Goal: Information Seeking & Learning: Check status

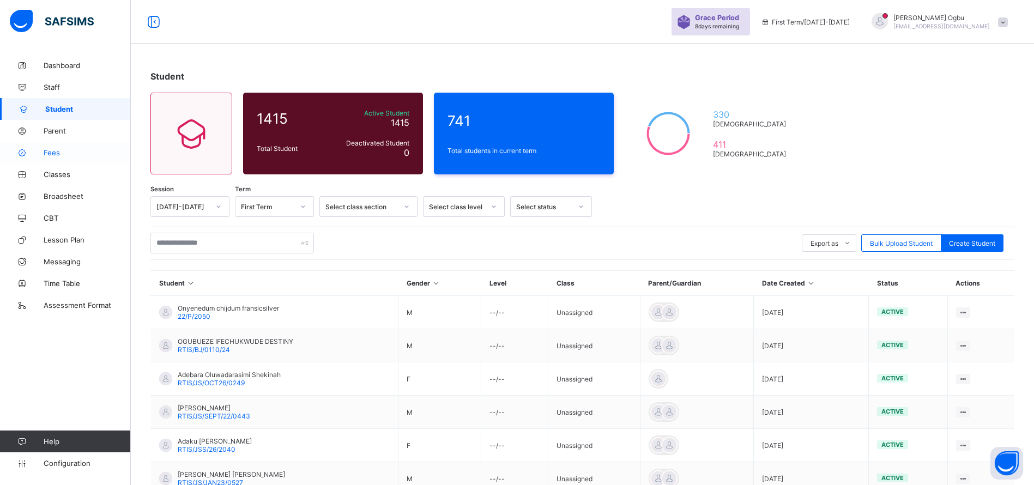
click at [50, 152] on span "Fees" at bounding box center [87, 152] width 87 height 9
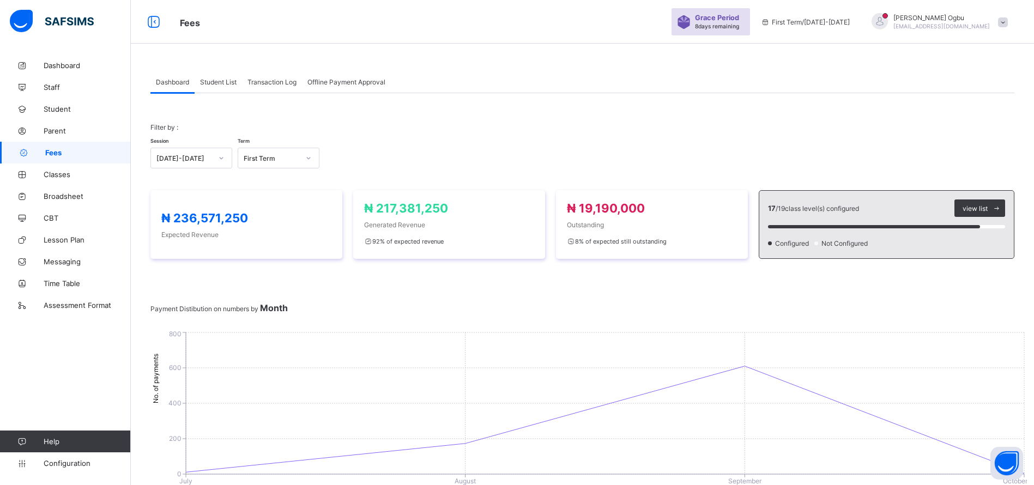
click at [216, 83] on span "Student List" at bounding box center [218, 82] width 37 height 8
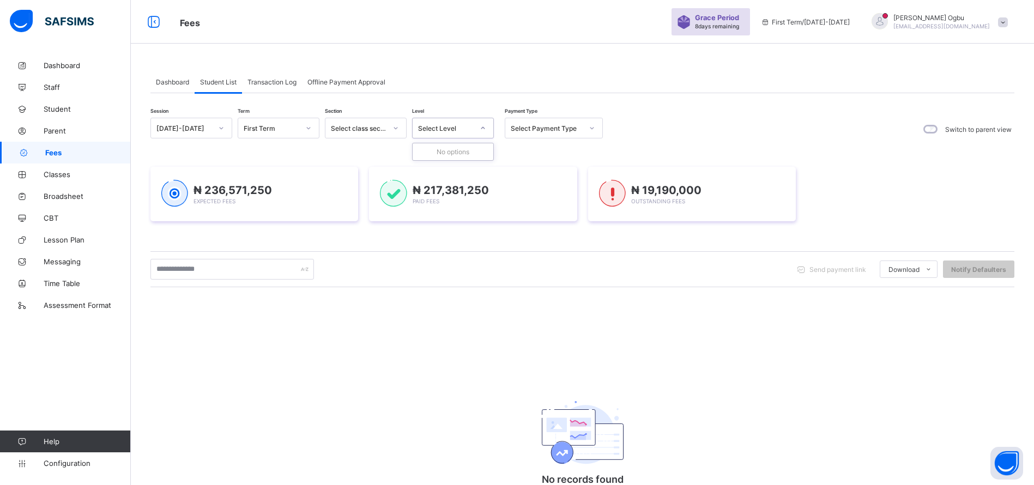
click at [794, 101] on div "Session 2025-2026 Term First Term Section Select class section Level 0 results …" at bounding box center [583, 312] width 864 height 438
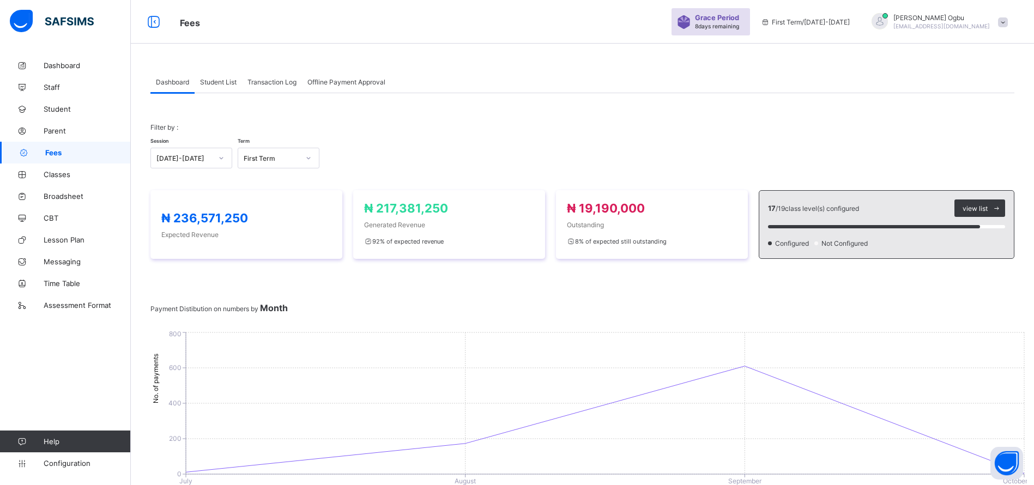
click at [220, 78] on span "Student List" at bounding box center [218, 82] width 37 height 8
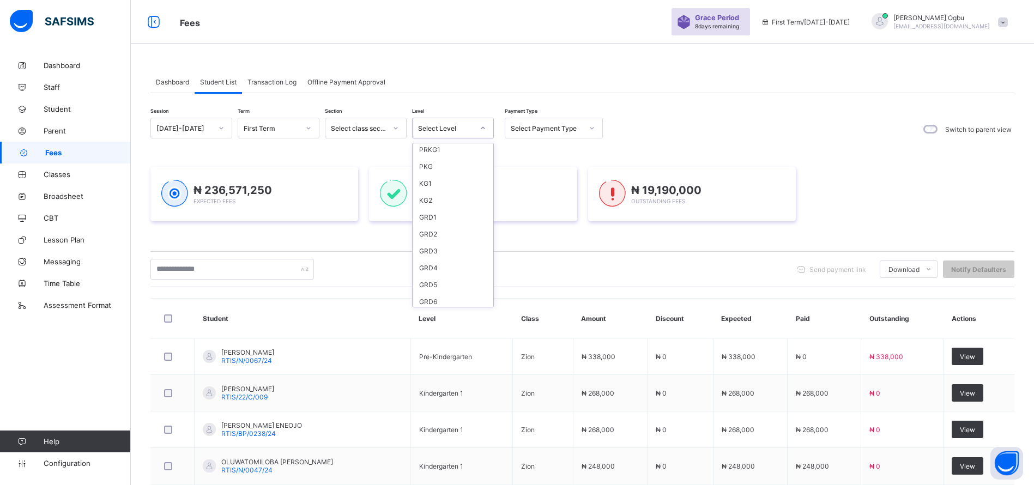
scroll to position [38, 0]
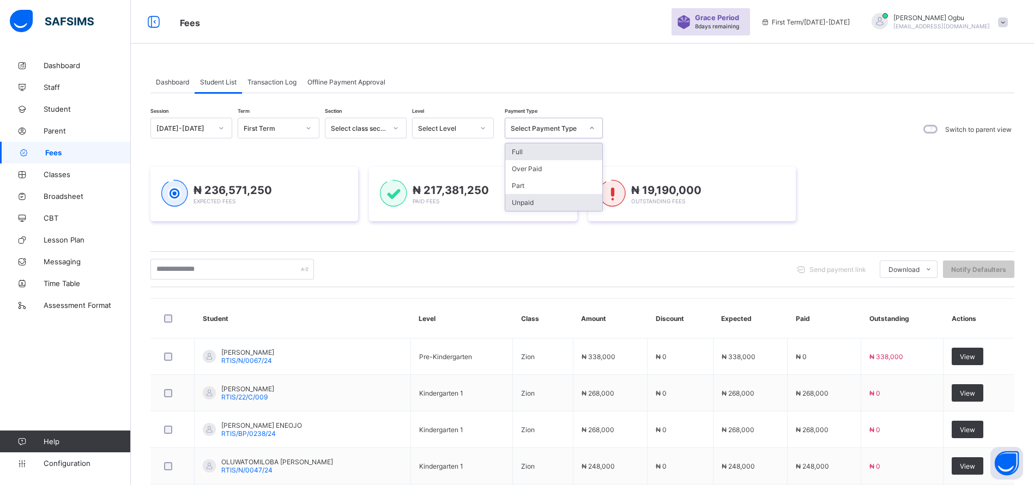
click at [531, 206] on div "Unpaid" at bounding box center [554, 202] width 97 height 17
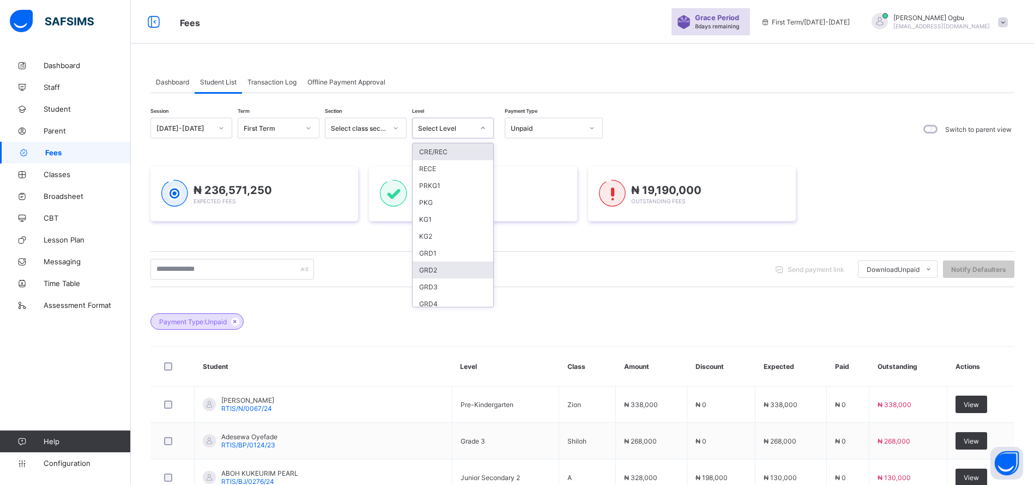
click at [437, 270] on div "GRD2" at bounding box center [453, 270] width 81 height 17
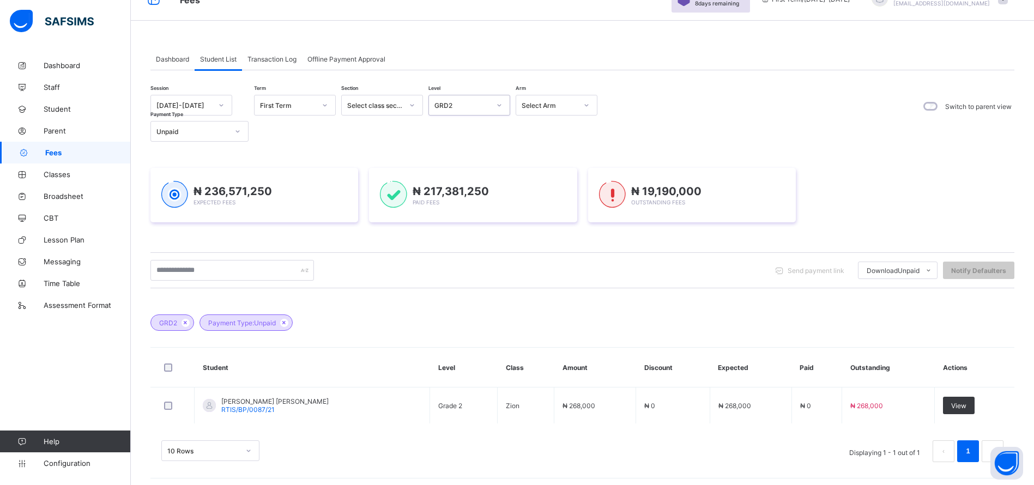
scroll to position [27, 0]
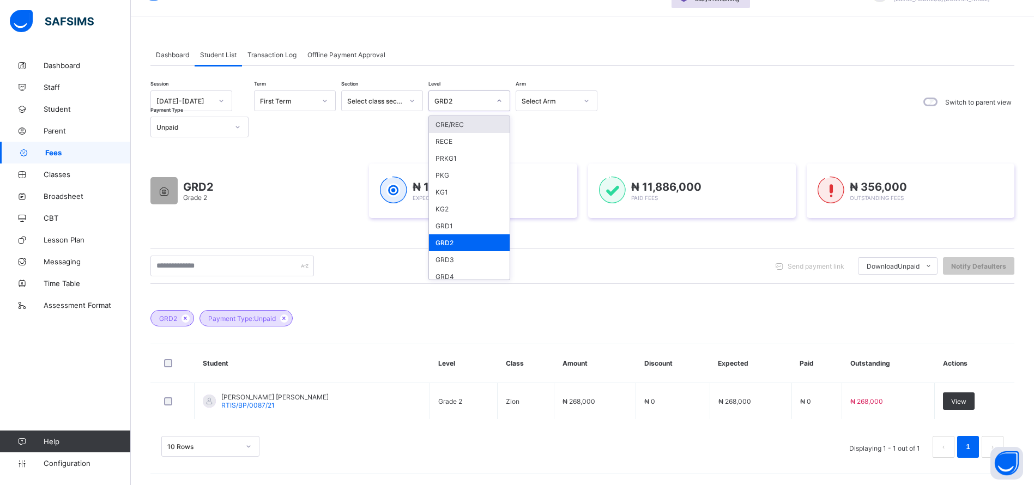
click at [487, 99] on div "GRD2" at bounding box center [463, 101] width 56 height 8
click at [442, 254] on div "GRD3" at bounding box center [469, 259] width 81 height 17
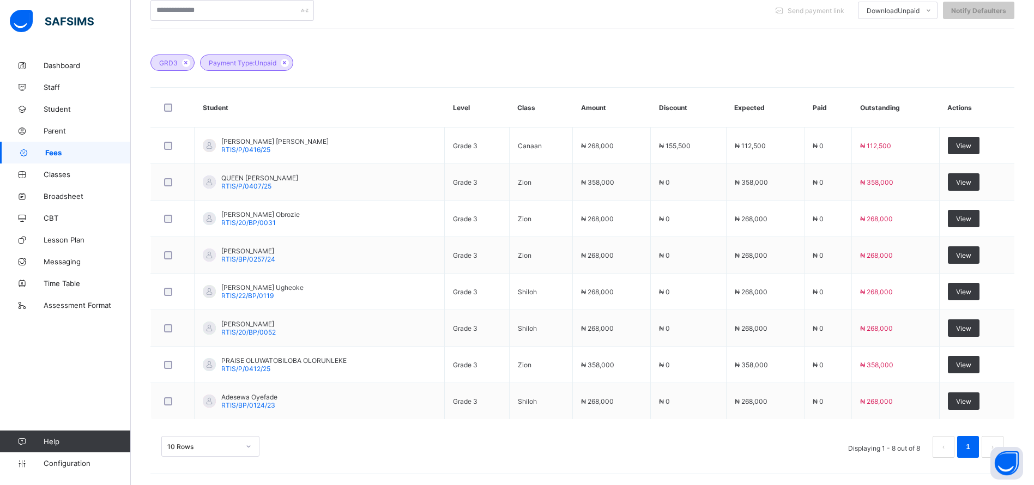
scroll to position [282, 0]
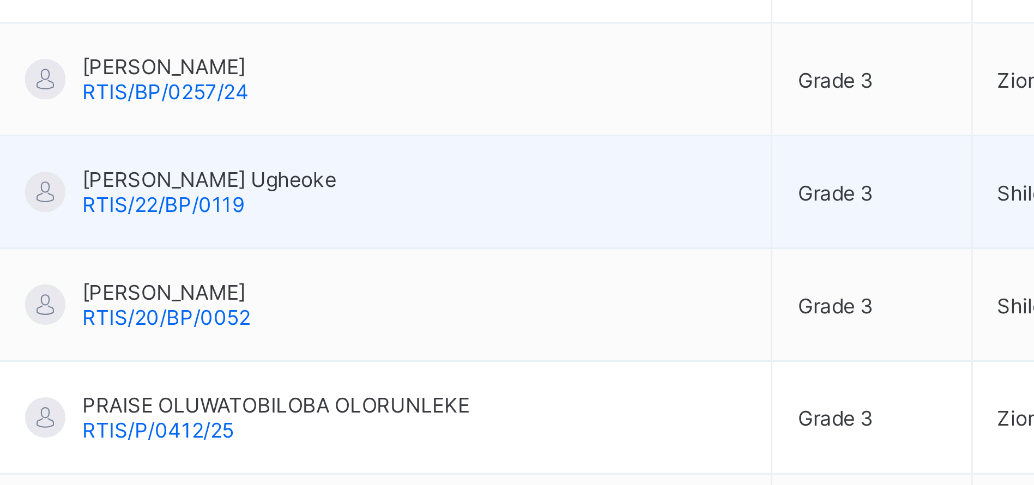
click at [428, 297] on td "Isabella Moyosireoluwa Ugheoke RTIS/22/BP/0119" at bounding box center [320, 292] width 250 height 37
click at [411, 296] on td "Isabella Moyosireoluwa Ugheoke RTIS/22/BP/0119" at bounding box center [320, 292] width 250 height 37
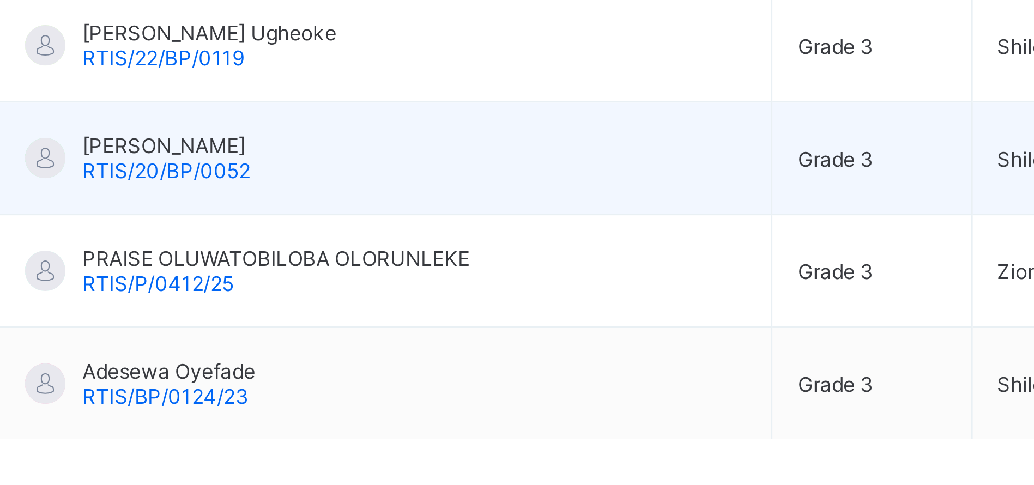
click at [396, 330] on td "Onoabhagbe Alexia Adesua RTIS/20/BP/0052" at bounding box center [320, 329] width 250 height 37
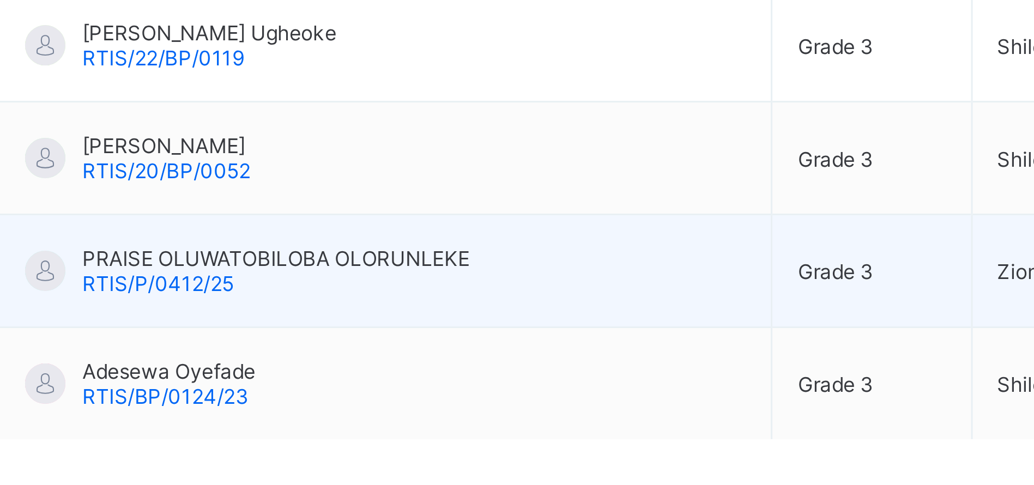
click at [352, 362] on td "PRAISE OLUWATOBILOBA OLORUNLEKE RTIS/P/0412/25" at bounding box center [320, 365] width 250 height 37
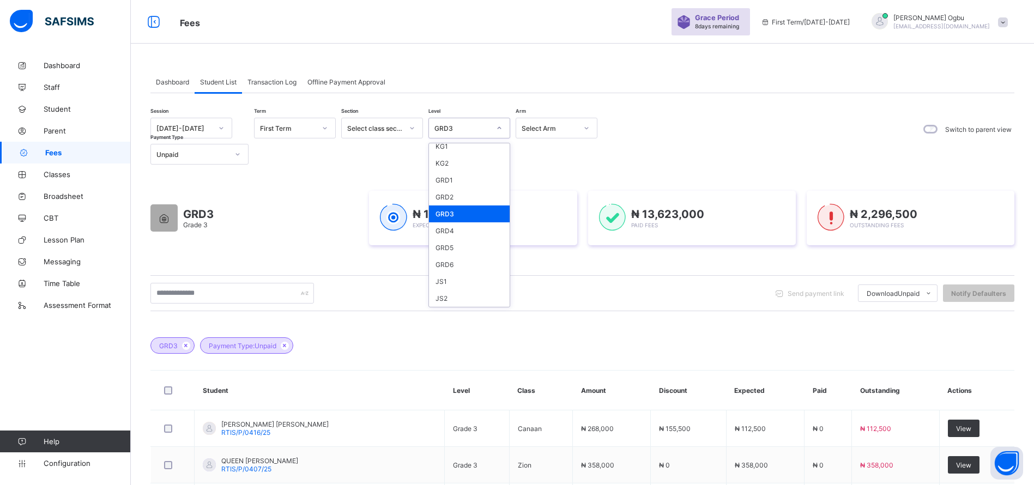
scroll to position [76, 0]
click at [448, 231] on div "GRD4" at bounding box center [469, 228] width 81 height 17
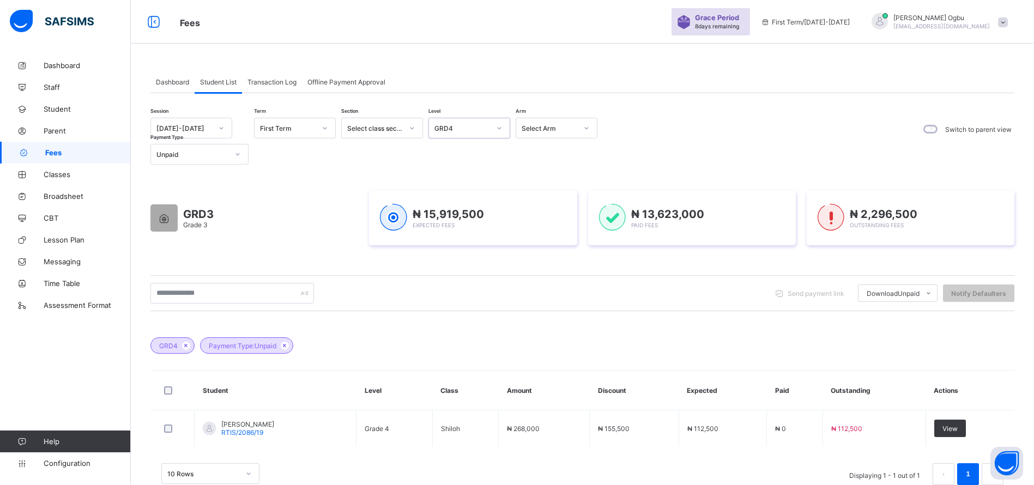
scroll to position [27, 0]
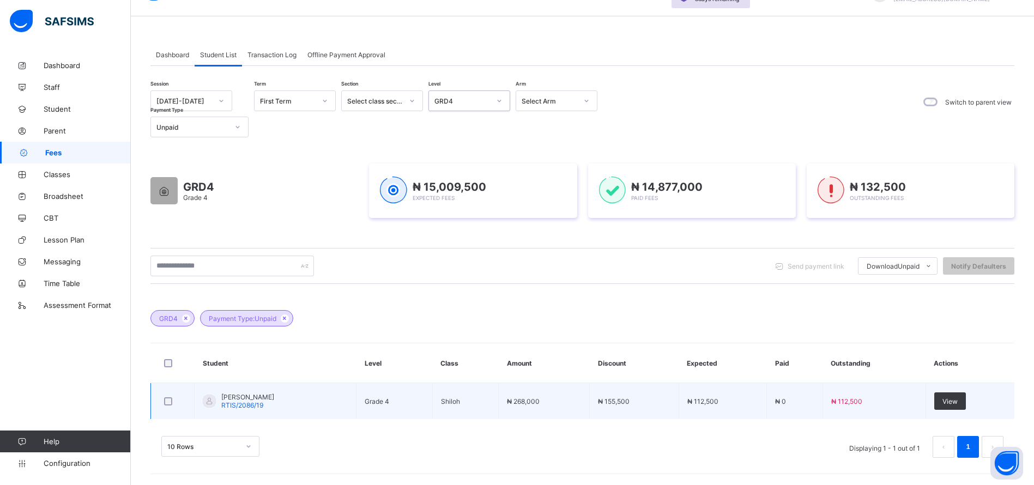
click at [498, 406] on td "Shiloh" at bounding box center [465, 401] width 66 height 37
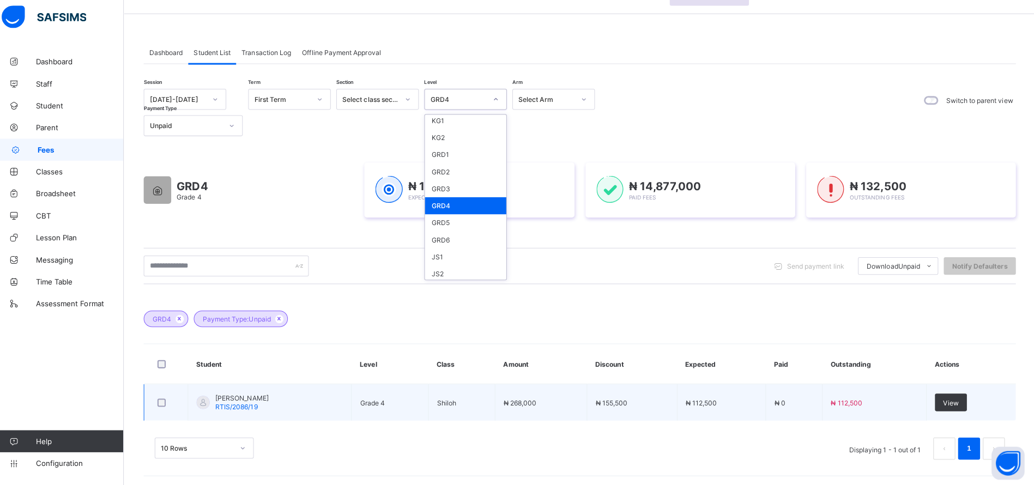
scroll to position [74, 0]
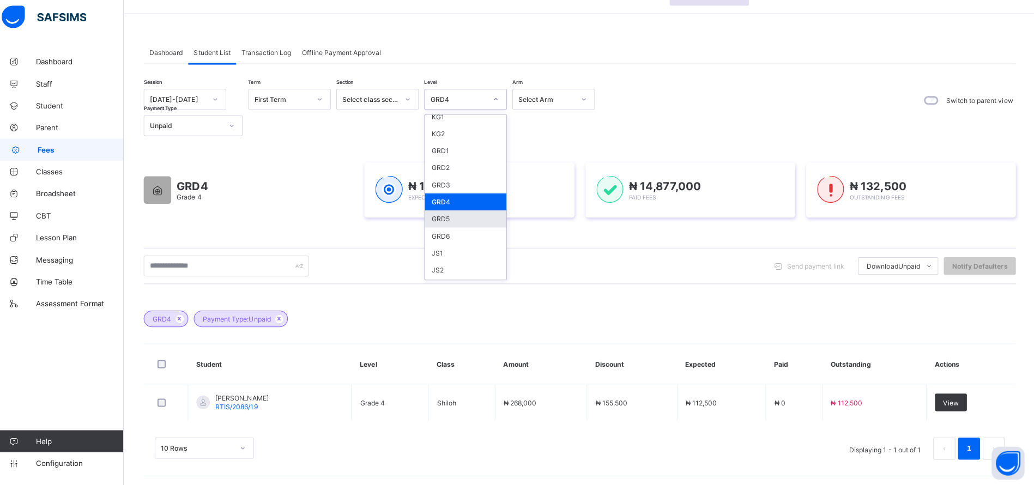
click at [443, 220] on div "GRD5" at bounding box center [469, 221] width 81 height 17
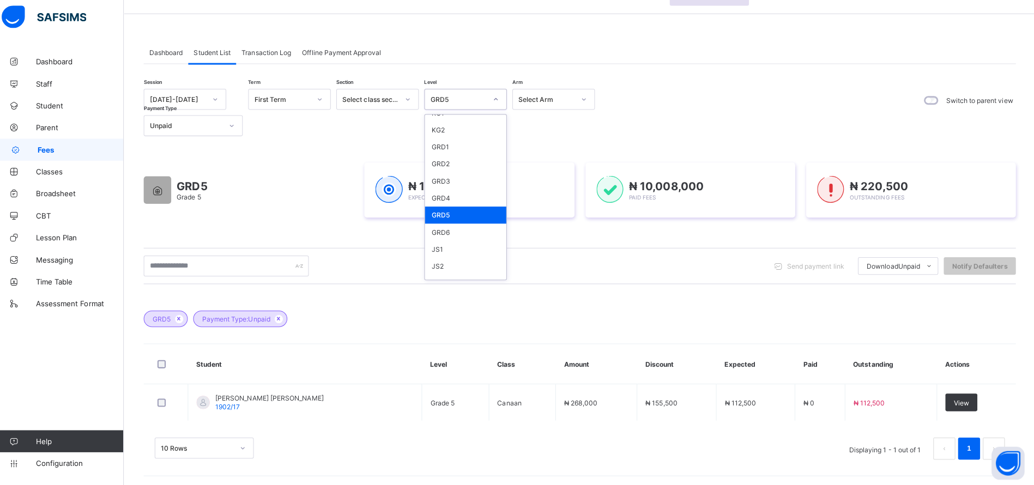
scroll to position [175, 0]
click at [439, 130] on div "GRD6" at bounding box center [469, 137] width 81 height 17
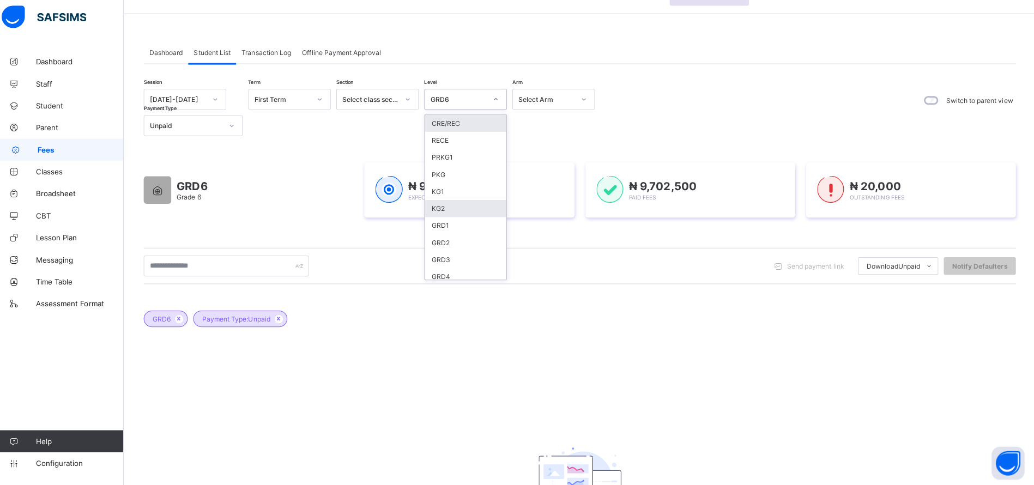
click at [453, 215] on div "KG2" at bounding box center [469, 210] width 81 height 17
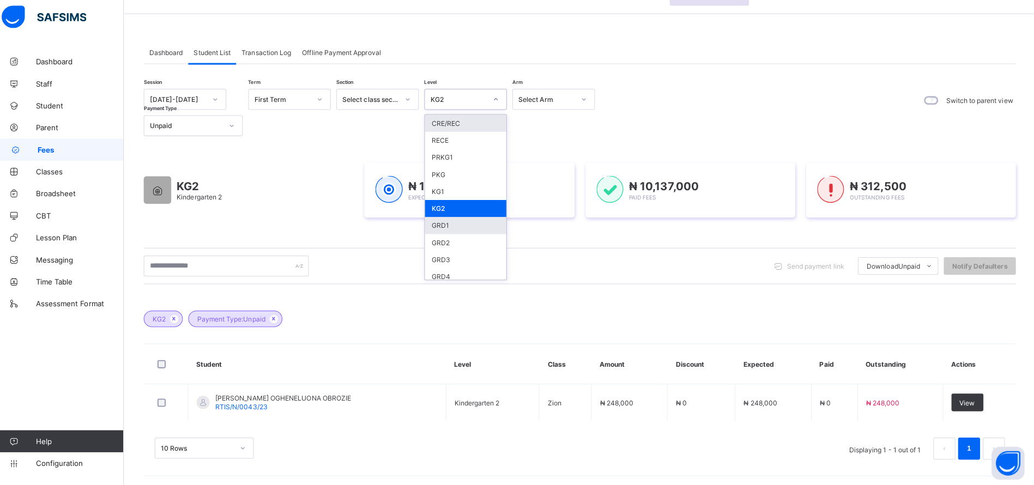
click at [440, 225] on div "GRD1" at bounding box center [469, 227] width 81 height 17
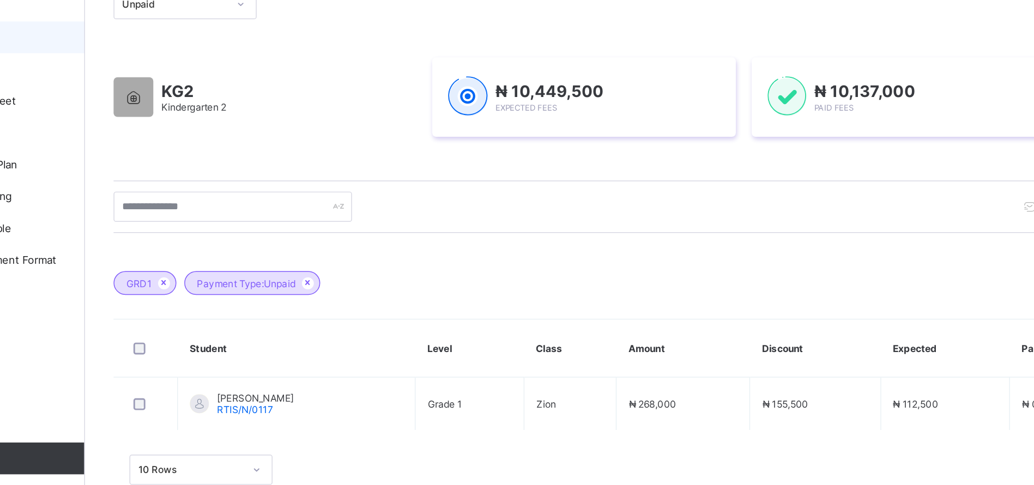
scroll to position [23, 0]
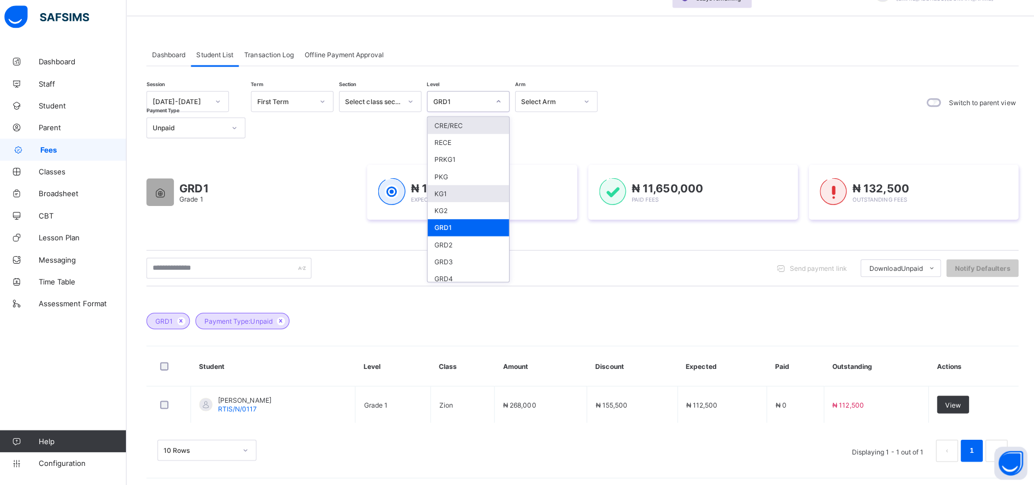
click at [441, 193] on div "KG1" at bounding box center [469, 196] width 81 height 17
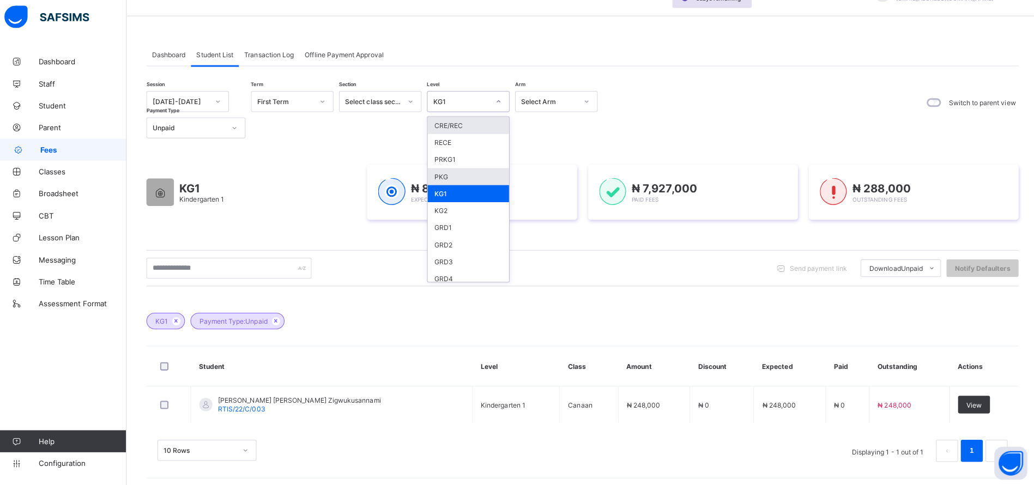
click at [444, 178] on div "PKG" at bounding box center [469, 179] width 81 height 17
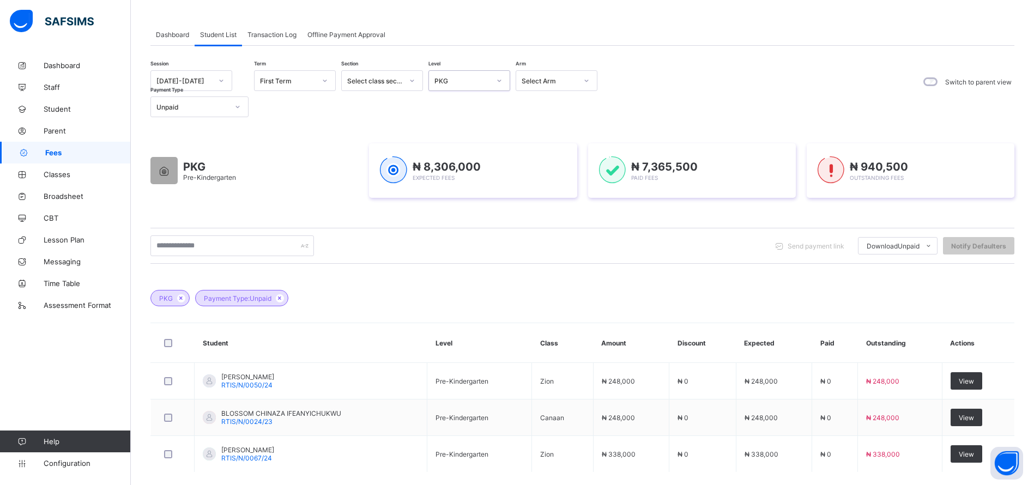
scroll to position [0, 0]
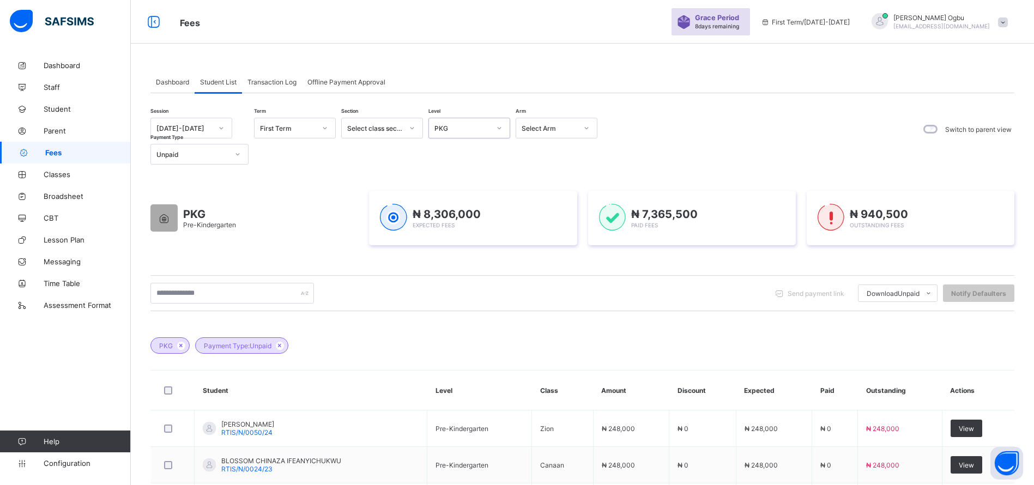
click at [272, 71] on div "Transaction Log" at bounding box center [272, 82] width 60 height 22
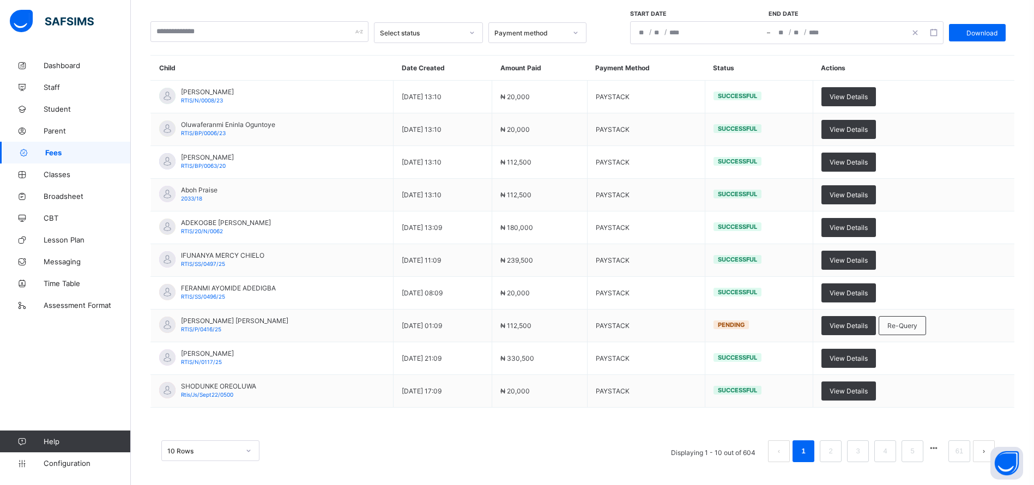
scroll to position [101, 0]
click at [836, 451] on link "2" at bounding box center [831, 452] width 10 height 14
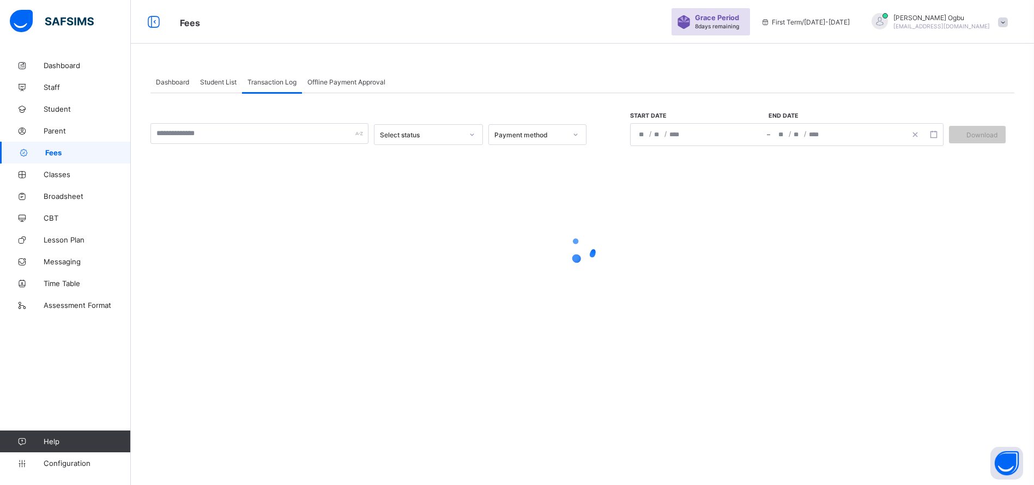
scroll to position [0, 0]
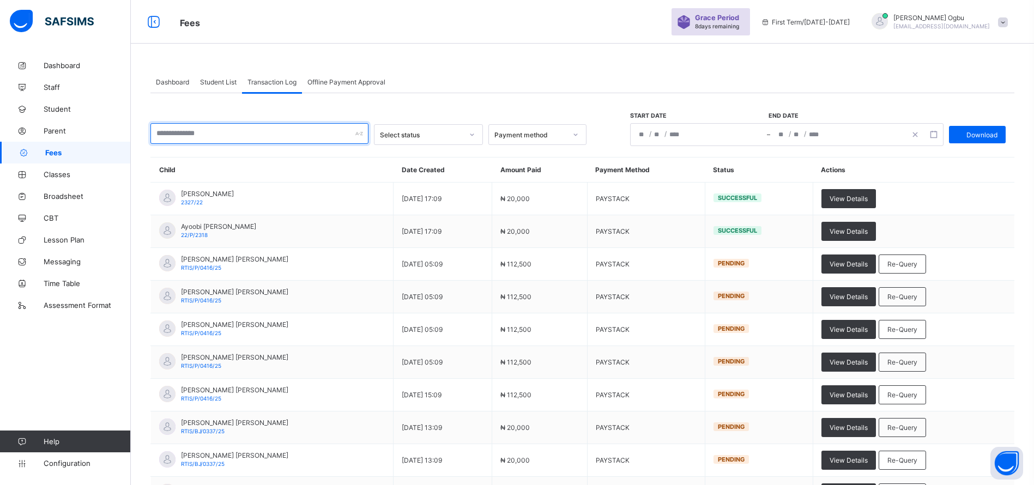
click at [200, 135] on input "text" at bounding box center [260, 133] width 218 height 21
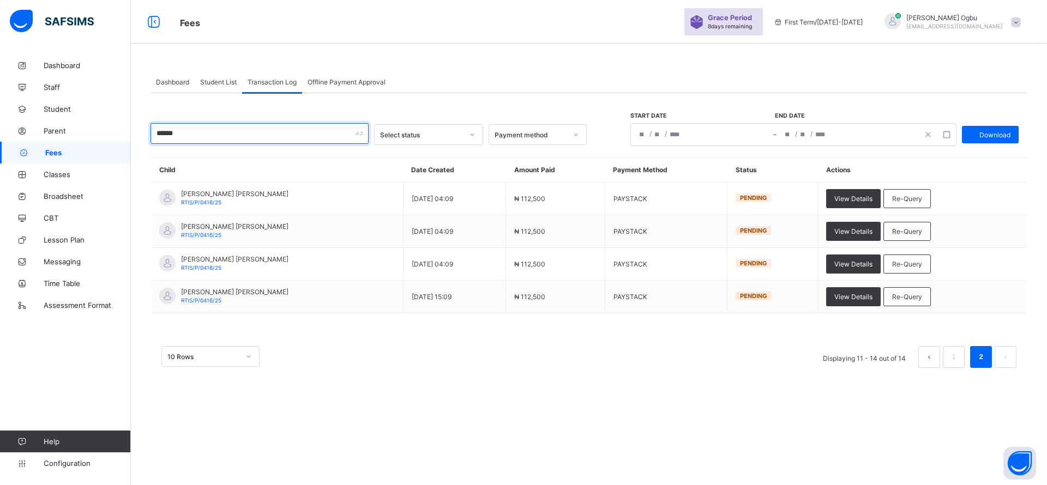
type input "******"
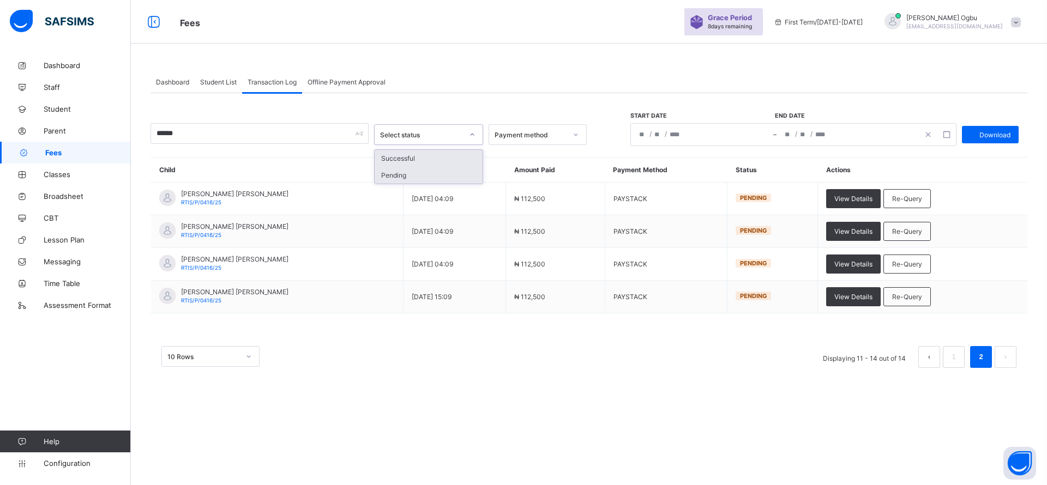
click at [401, 169] on div "Pending" at bounding box center [429, 175] width 108 height 17
click at [63, 111] on span "Student" at bounding box center [87, 109] width 87 height 9
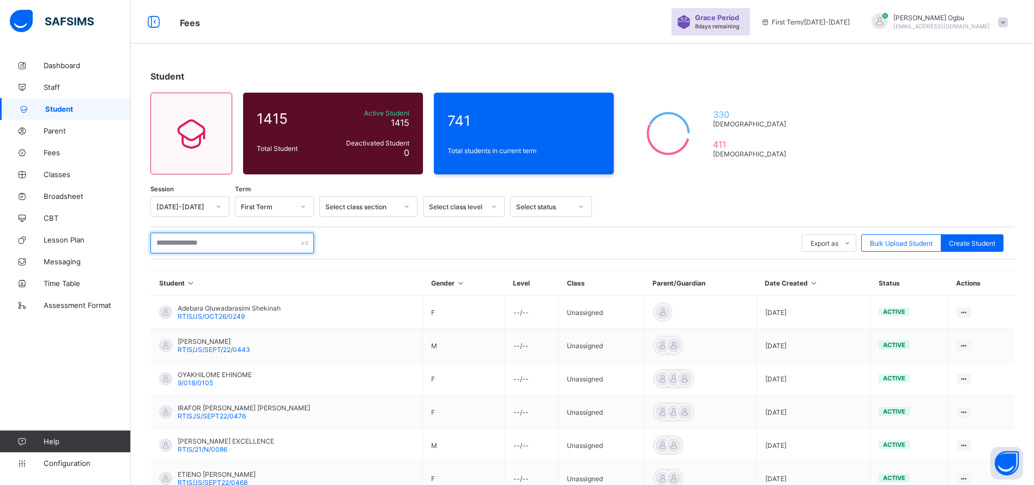
click at [265, 243] on input "text" at bounding box center [233, 243] width 164 height 21
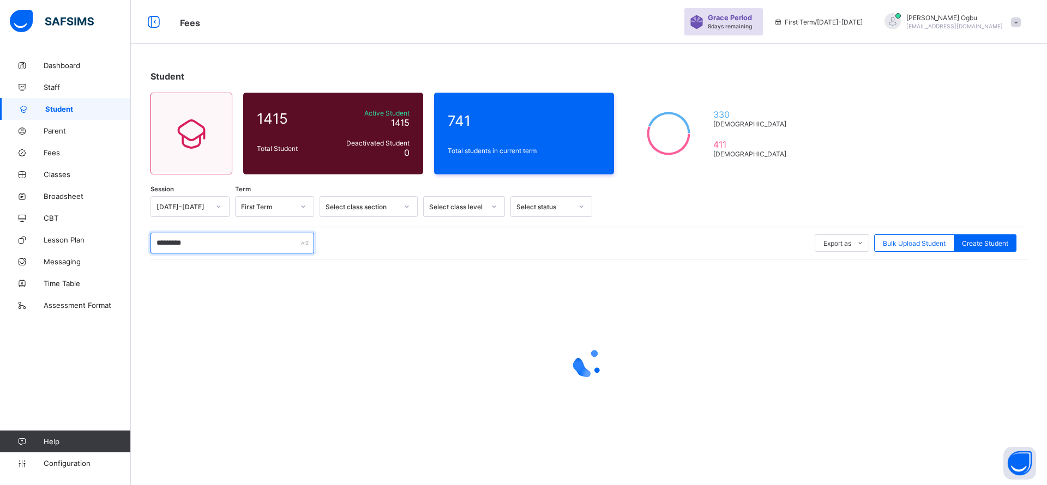
type input "**********"
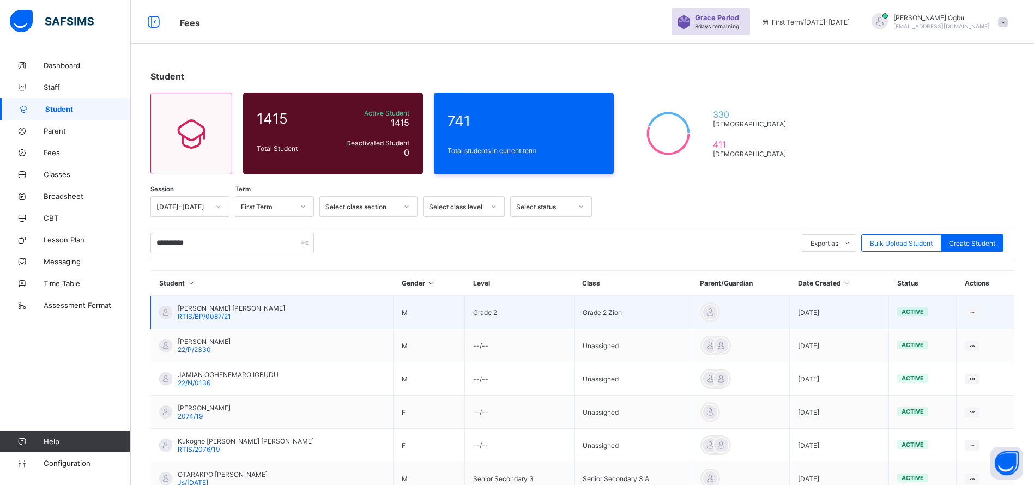
click at [216, 317] on span "RTIS/BP/0087/21" at bounding box center [204, 316] width 53 height 8
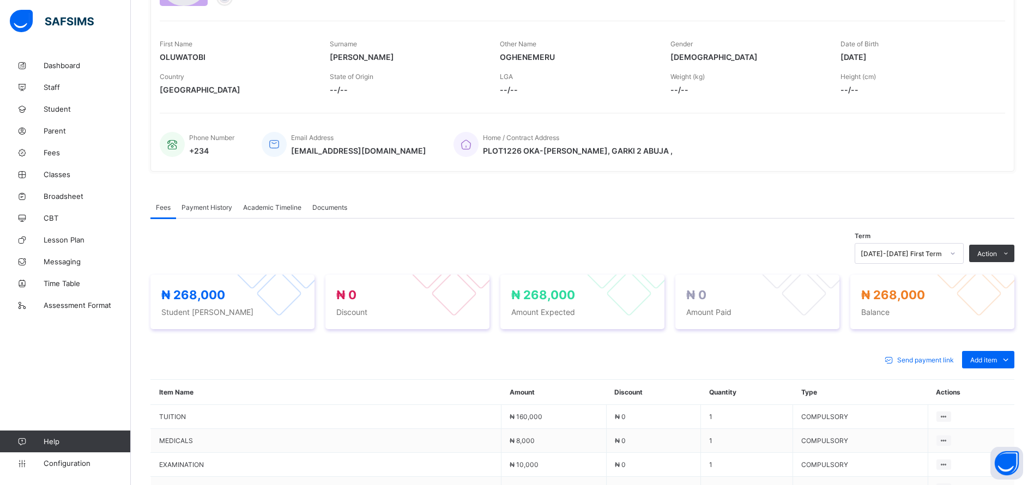
scroll to position [137, 0]
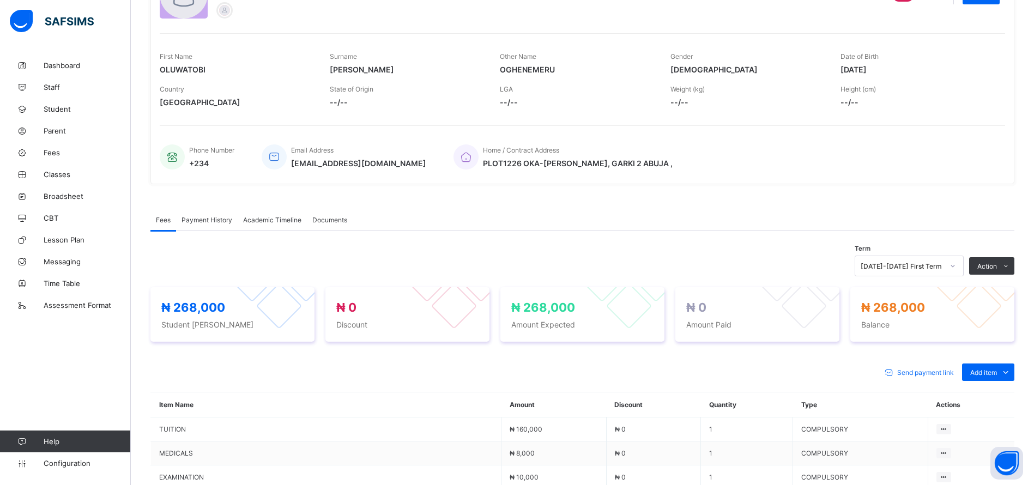
click at [210, 209] on div "Payment History" at bounding box center [207, 220] width 62 height 22
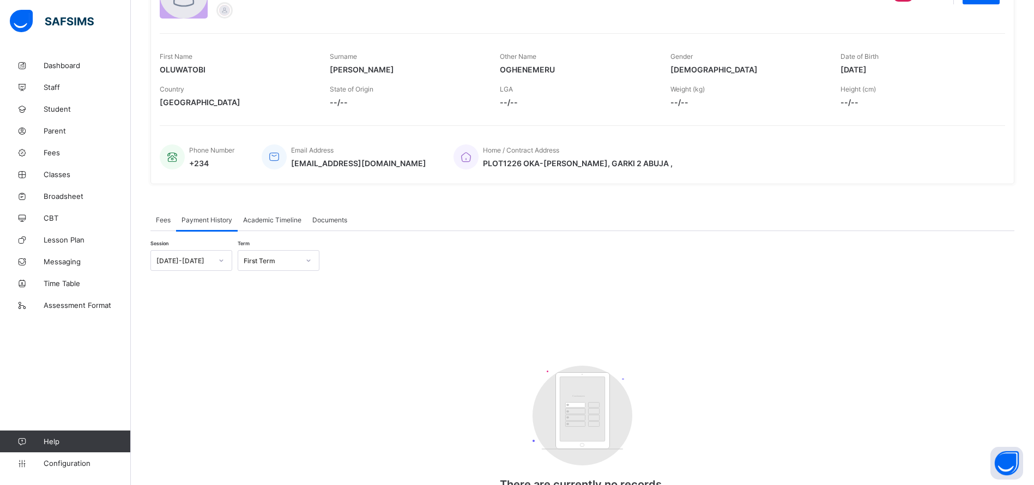
click at [272, 224] on span "Academic Timeline" at bounding box center [272, 220] width 58 height 8
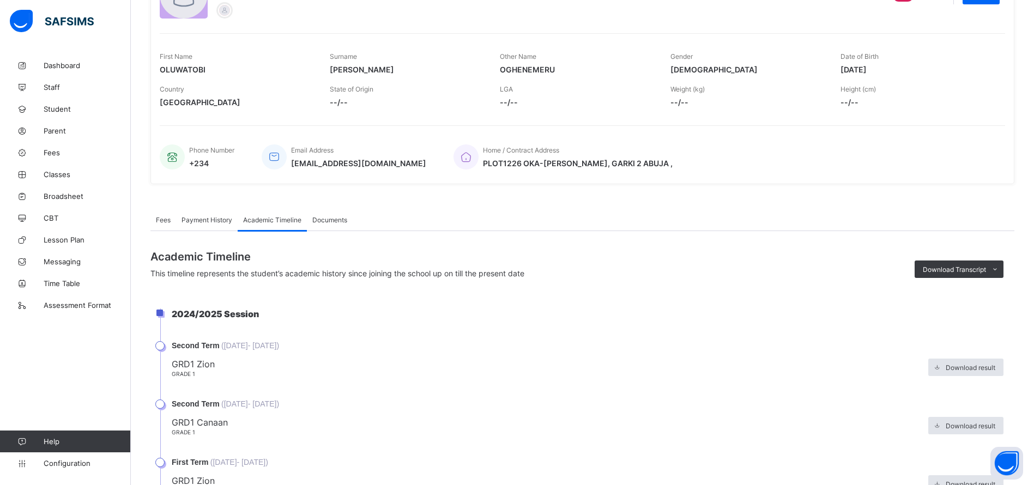
click at [209, 394] on li "Second Term ( 6th Jan, 2025 - 25th Mar, 2025 ) GRD1 Zion Grade 1 Download result" at bounding box center [587, 370] width 855 height 58
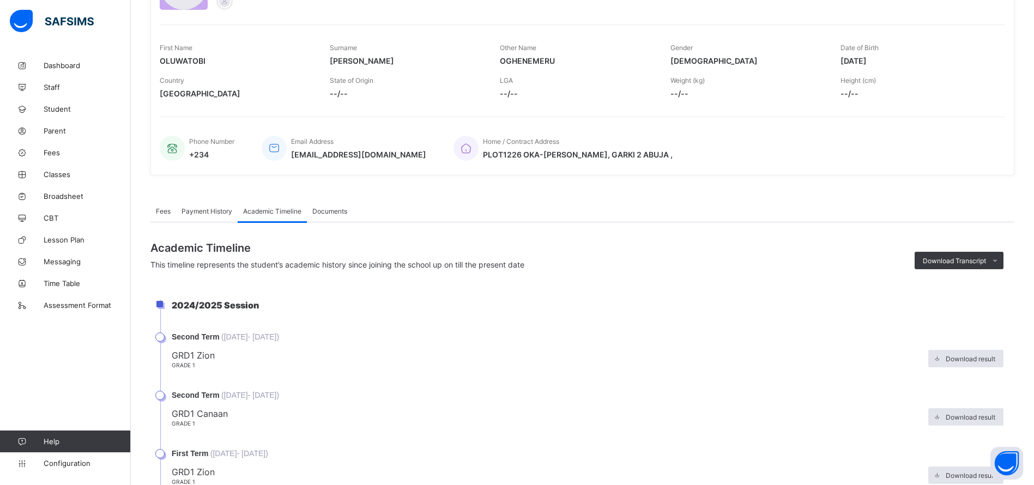
scroll to position [0, 0]
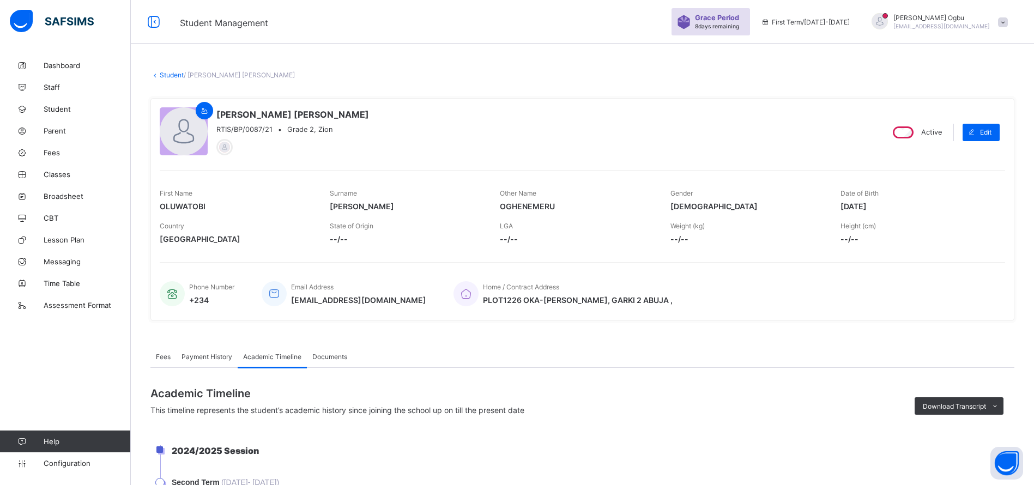
click at [167, 79] on link "Student" at bounding box center [172, 75] width 24 height 8
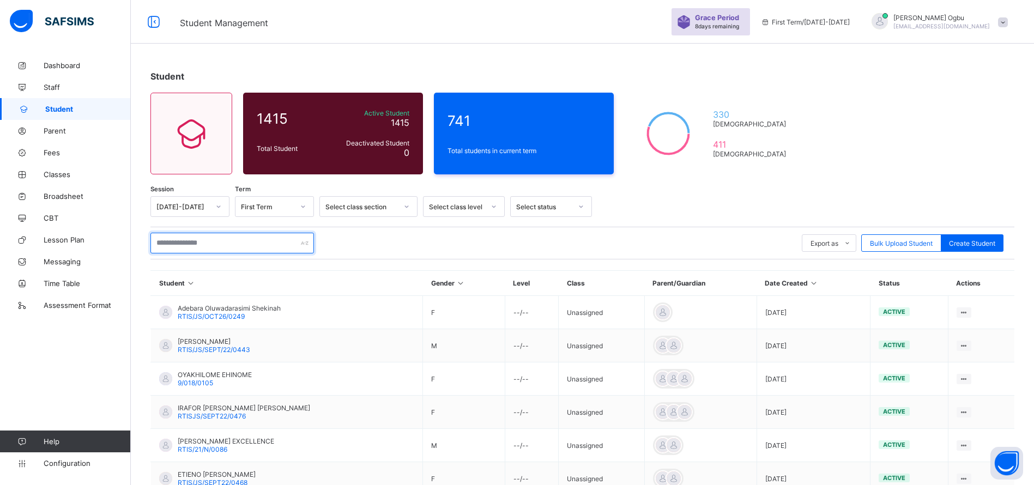
click at [213, 242] on input "text" at bounding box center [233, 243] width 164 height 21
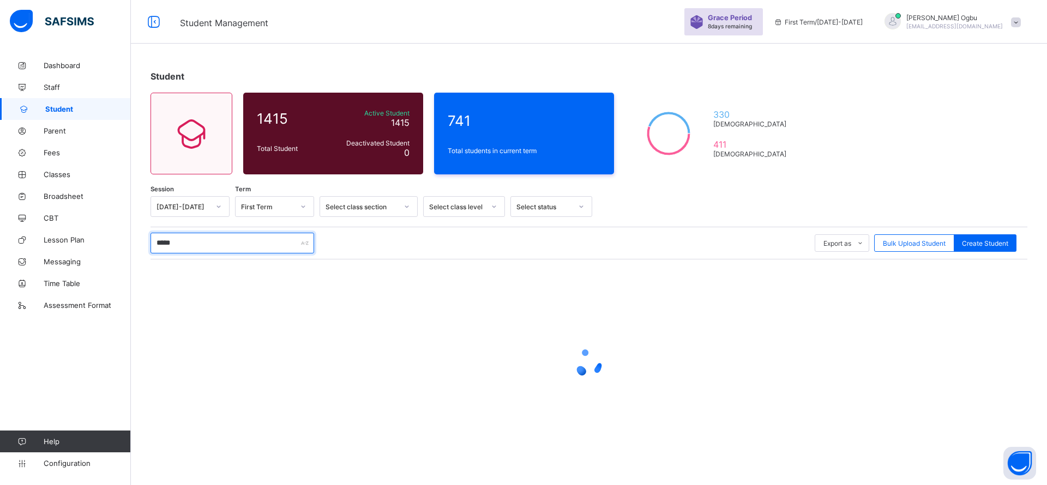
type input "******"
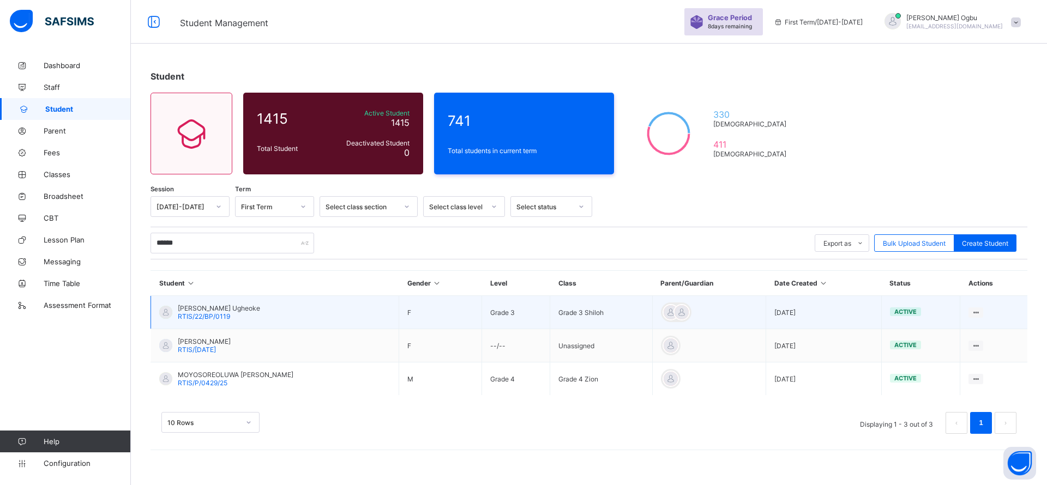
click at [195, 308] on span "Isabella Moyosireoluwa Ugheoke" at bounding box center [219, 308] width 82 height 8
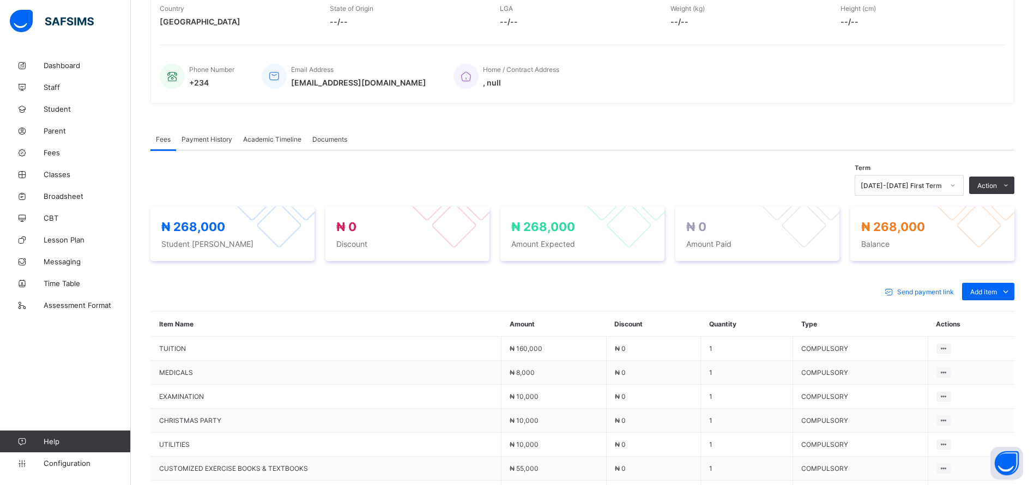
click at [206, 137] on span "Payment History" at bounding box center [207, 139] width 51 height 8
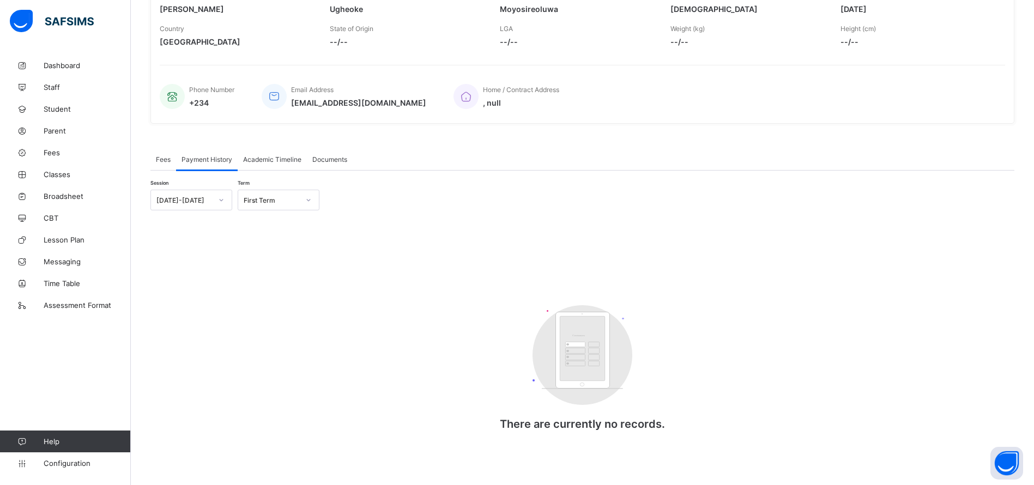
scroll to position [199, 0]
click at [272, 157] on span "Academic Timeline" at bounding box center [272, 159] width 58 height 8
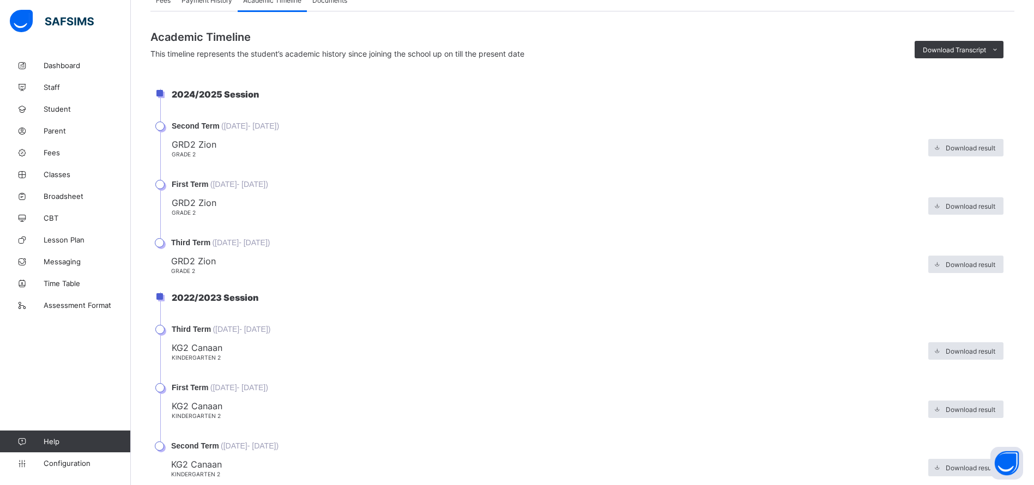
scroll to position [363, 0]
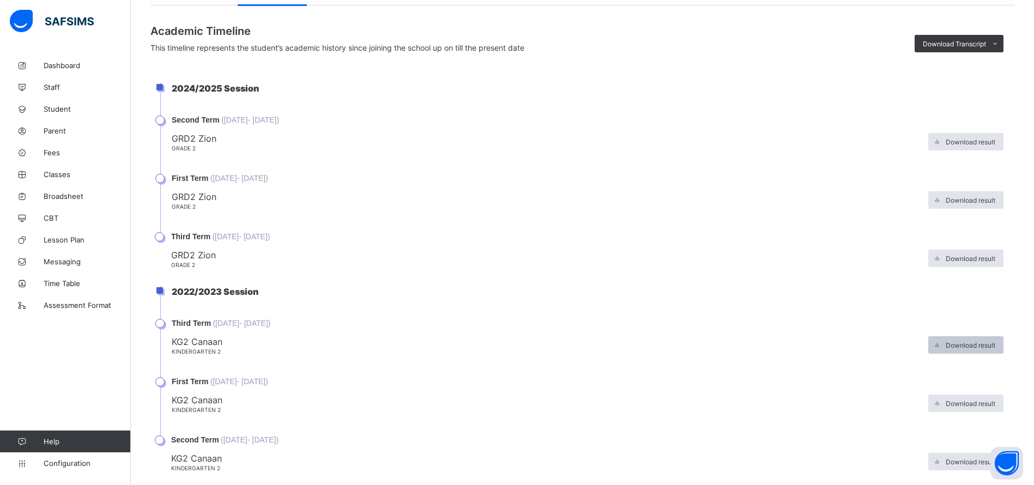
click at [966, 346] on span "Download result" at bounding box center [971, 345] width 50 height 8
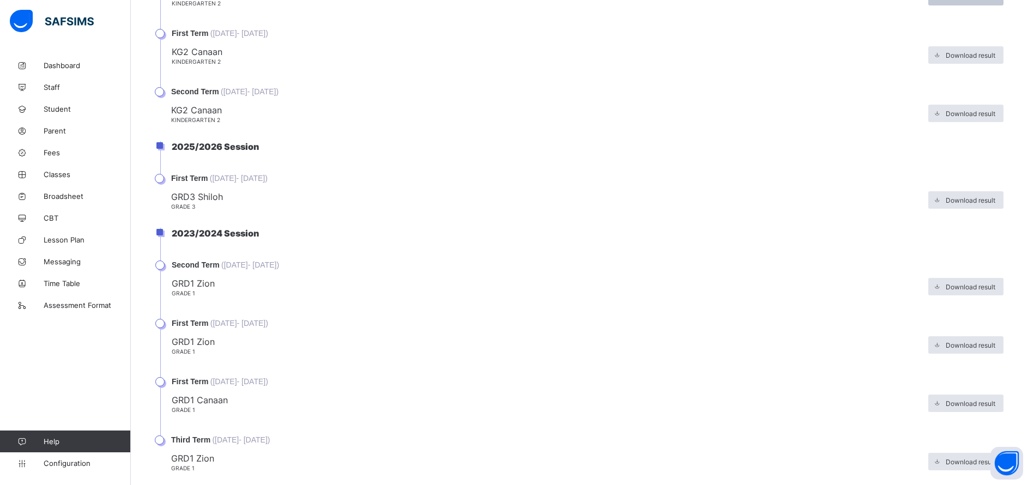
scroll to position [737, 0]
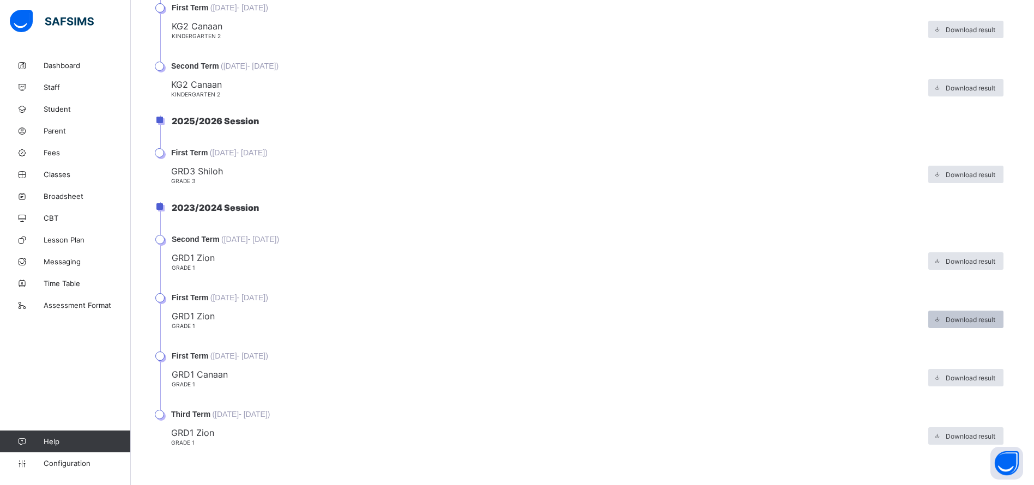
click at [946, 319] on span at bounding box center [937, 319] width 17 height 17
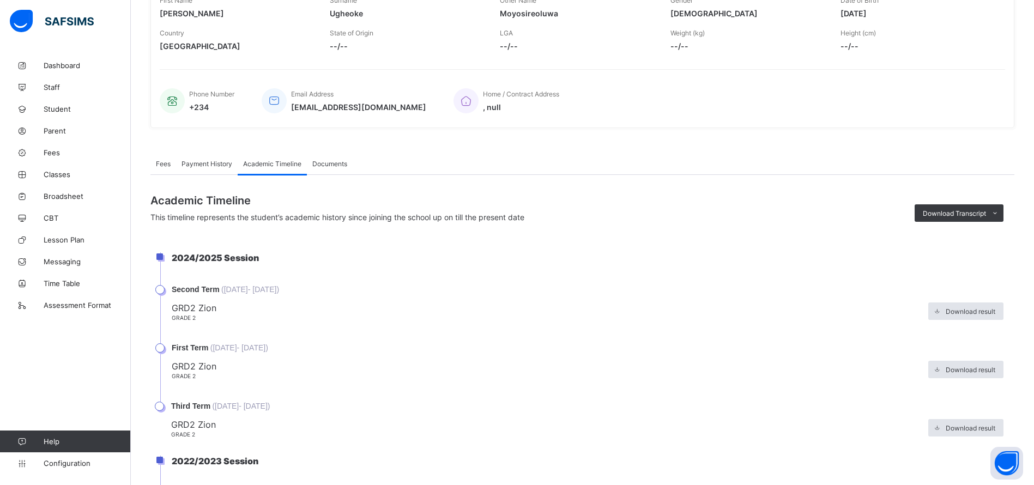
scroll to position [0, 0]
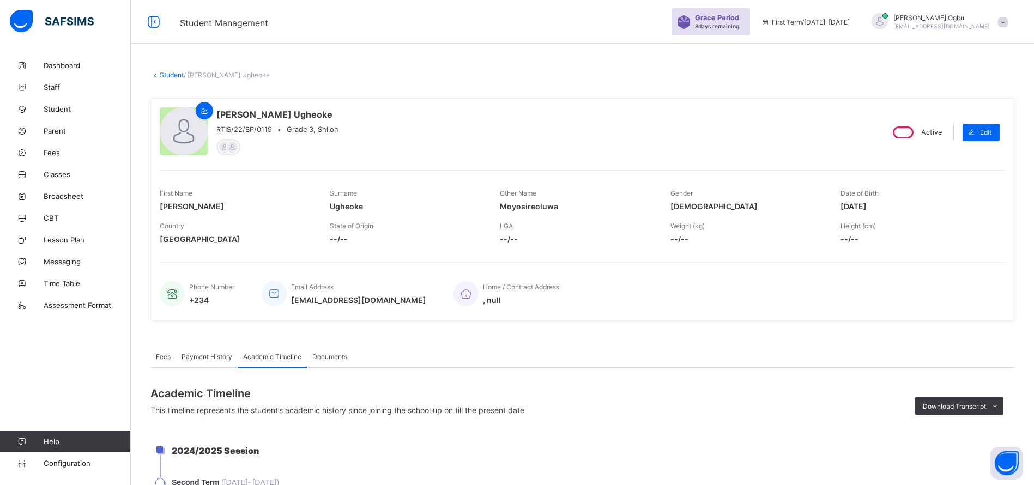
click at [173, 75] on link "Student" at bounding box center [172, 75] width 24 height 8
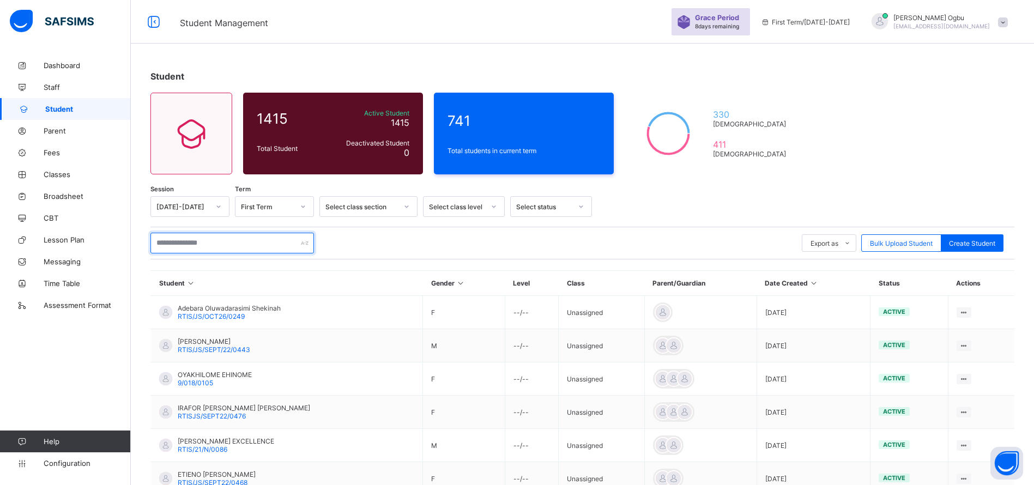
click at [221, 242] on input "text" at bounding box center [233, 243] width 164 height 21
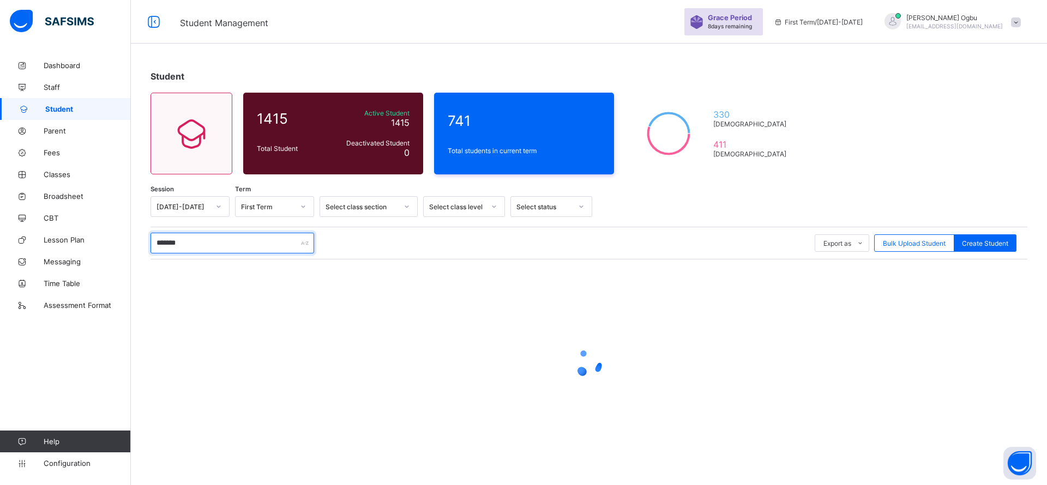
type input "********"
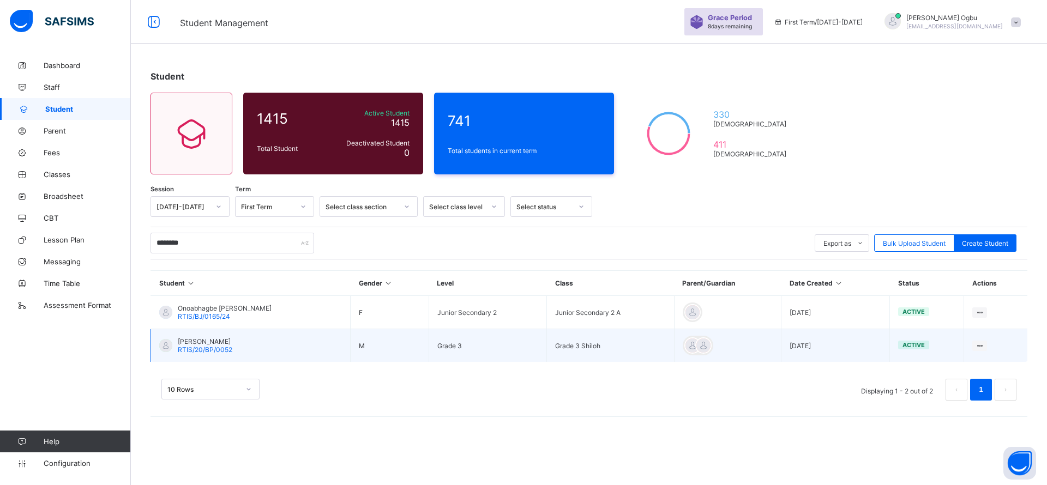
click at [195, 340] on span "Onoabhagbe Alexia Adesua" at bounding box center [205, 342] width 55 height 8
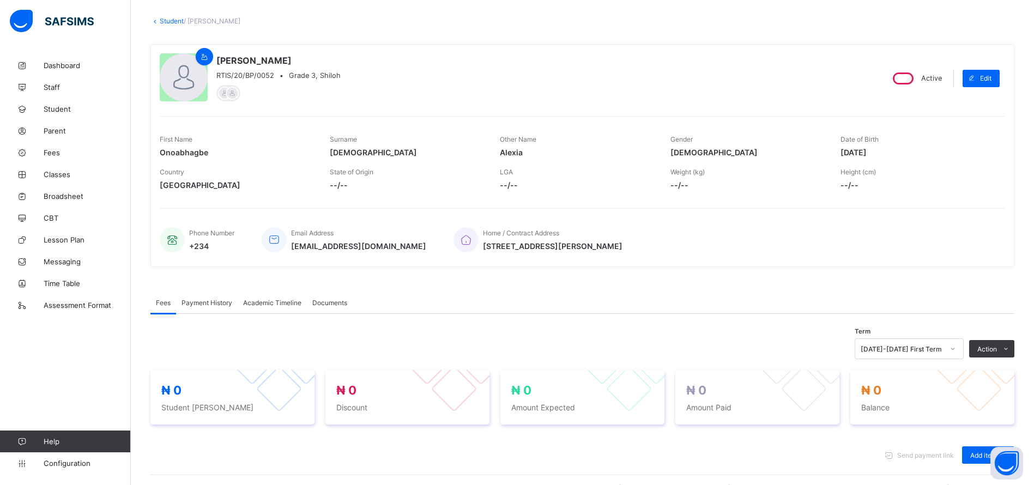
scroll to position [126, 0]
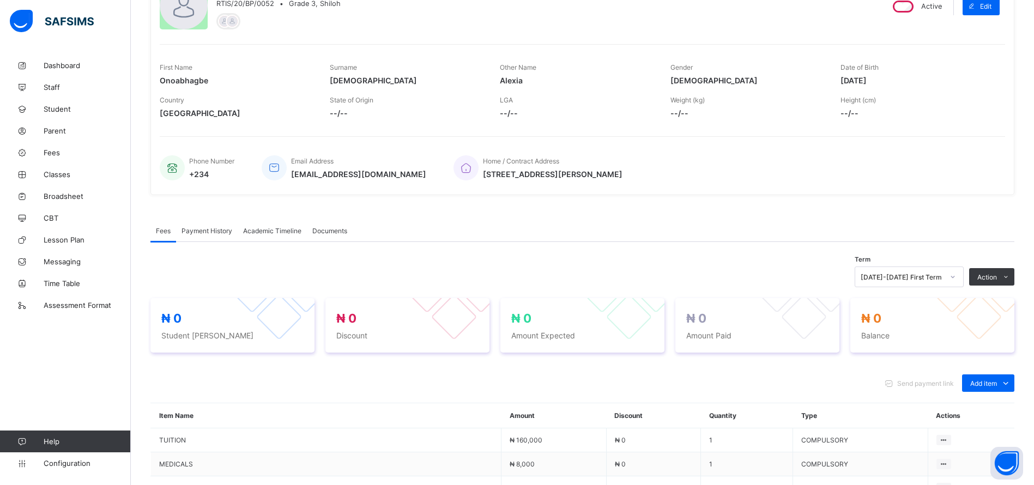
click at [290, 231] on span "Academic Timeline" at bounding box center [272, 231] width 58 height 8
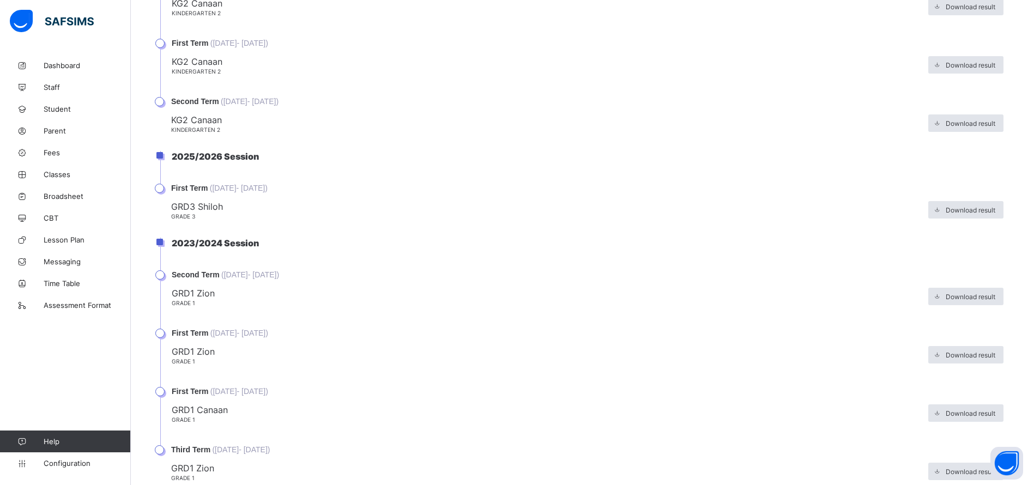
scroll to position [737, 0]
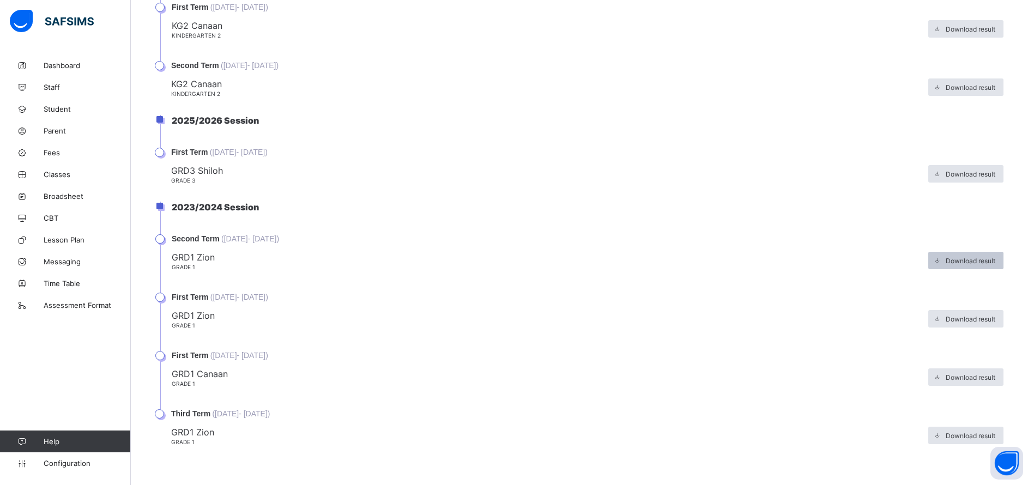
click at [973, 257] on span "Download result" at bounding box center [971, 261] width 50 height 8
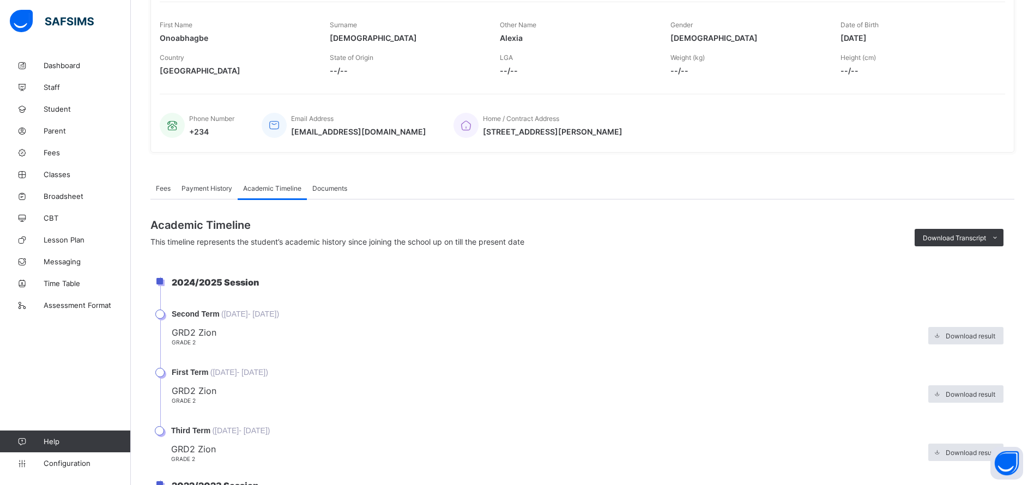
scroll to position [0, 0]
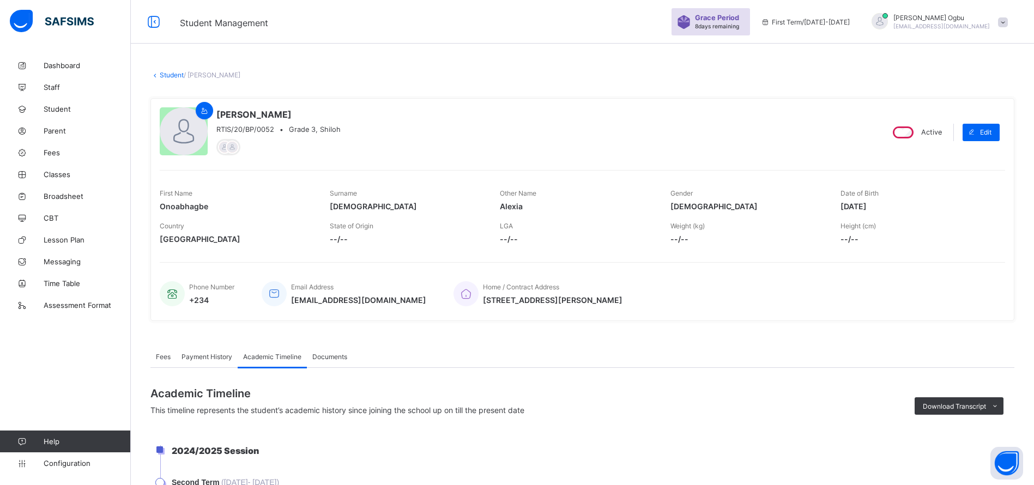
click at [164, 73] on link "Student" at bounding box center [172, 75] width 24 height 8
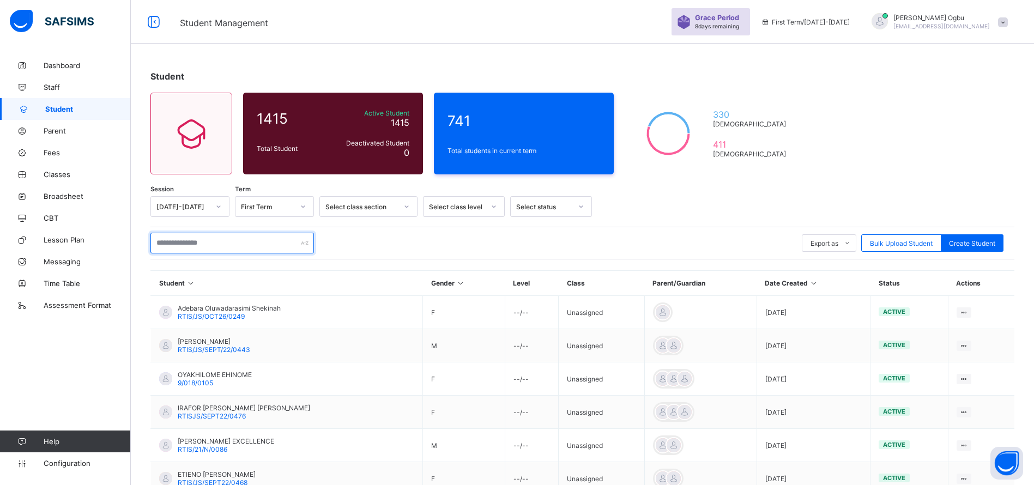
click at [196, 248] on input "text" at bounding box center [233, 243] width 164 height 21
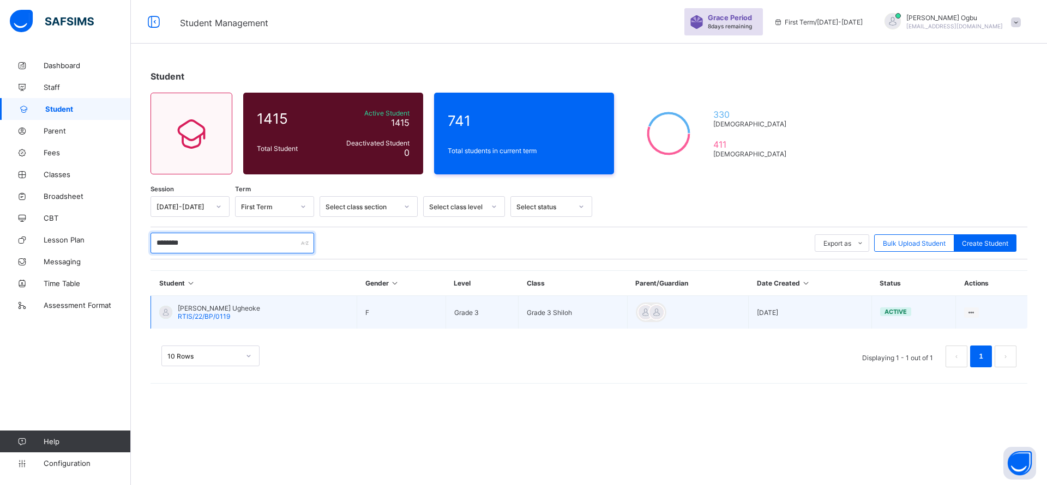
type input "********"
click at [205, 310] on span "Isabella Moyosireoluwa Ugheoke" at bounding box center [219, 308] width 82 height 8
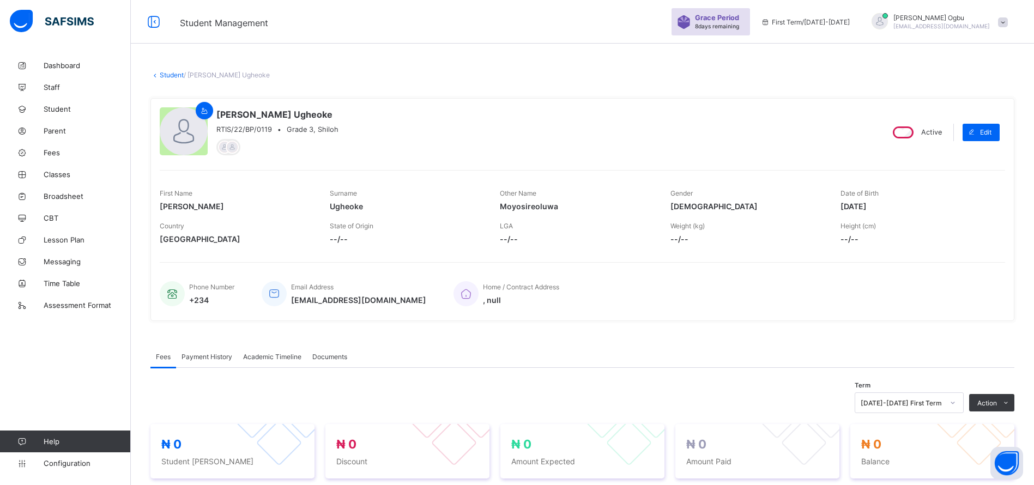
click at [258, 350] on div "Academic Timeline" at bounding box center [272, 357] width 69 height 22
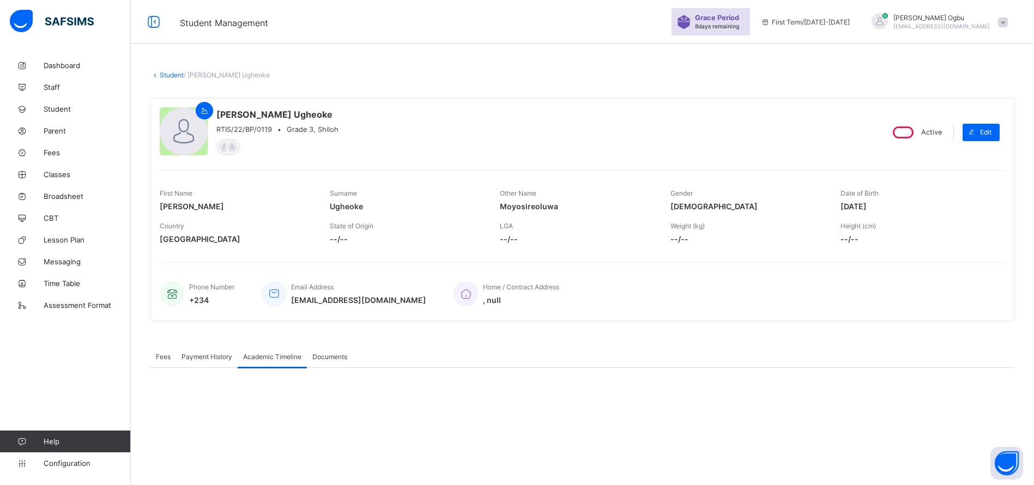
scroll to position [85, 0]
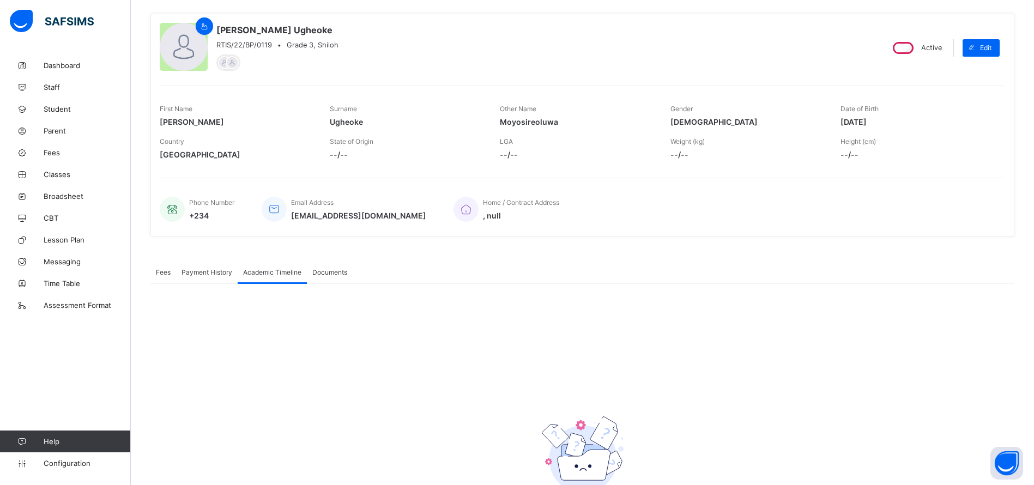
click at [201, 273] on span "Payment History" at bounding box center [207, 272] width 51 height 8
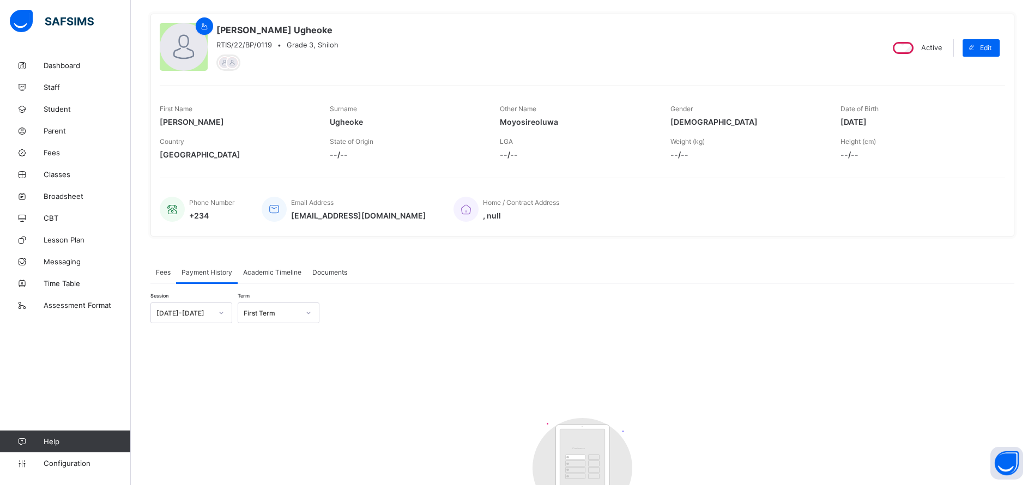
click at [164, 274] on span "Fees" at bounding box center [163, 272] width 15 height 8
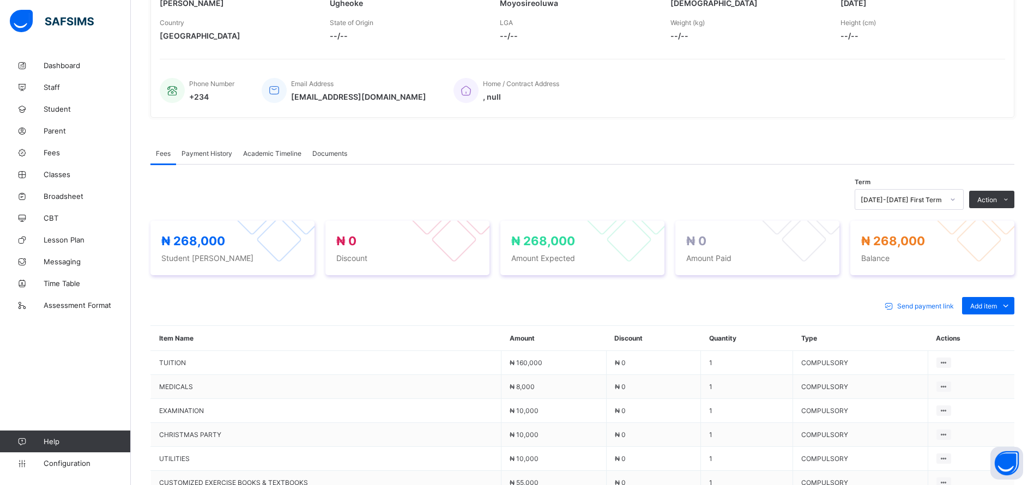
click at [263, 152] on span "Academic Timeline" at bounding box center [272, 153] width 58 height 8
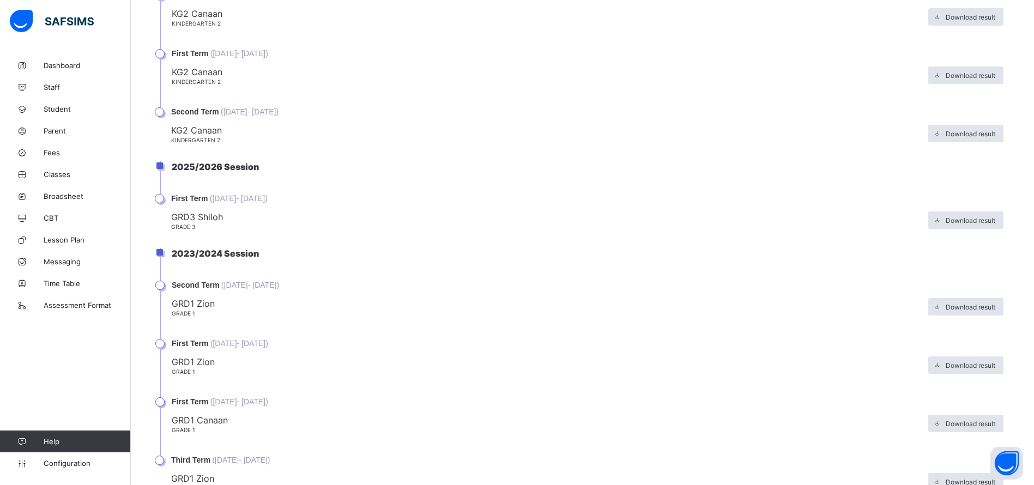
scroll to position [737, 0]
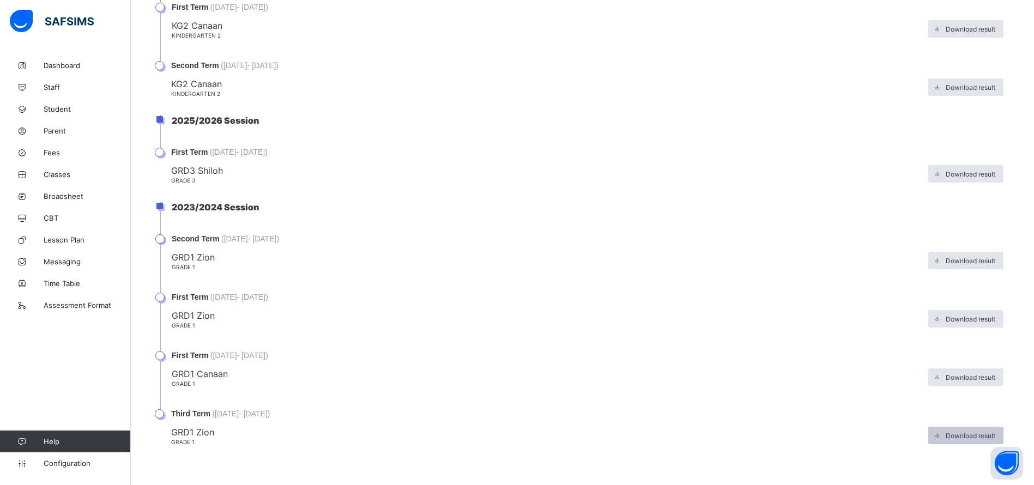
click at [942, 436] on icon at bounding box center [938, 435] width 8 height 7
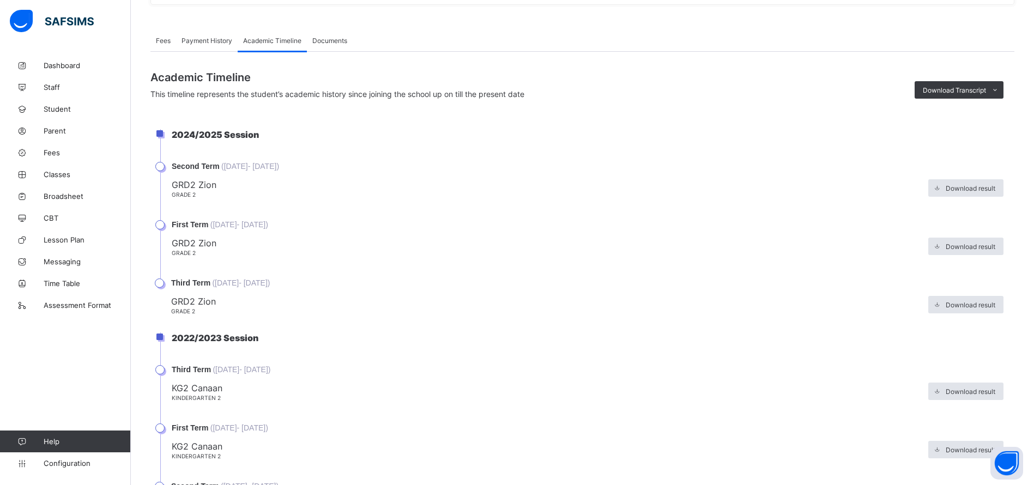
scroll to position [318, 0]
click at [981, 305] on span "Download result" at bounding box center [971, 303] width 50 height 8
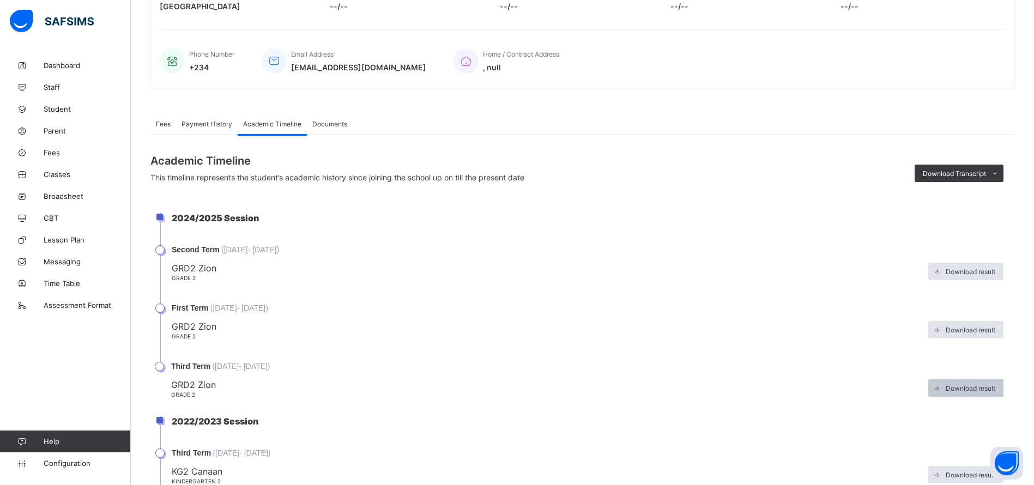
scroll to position [0, 0]
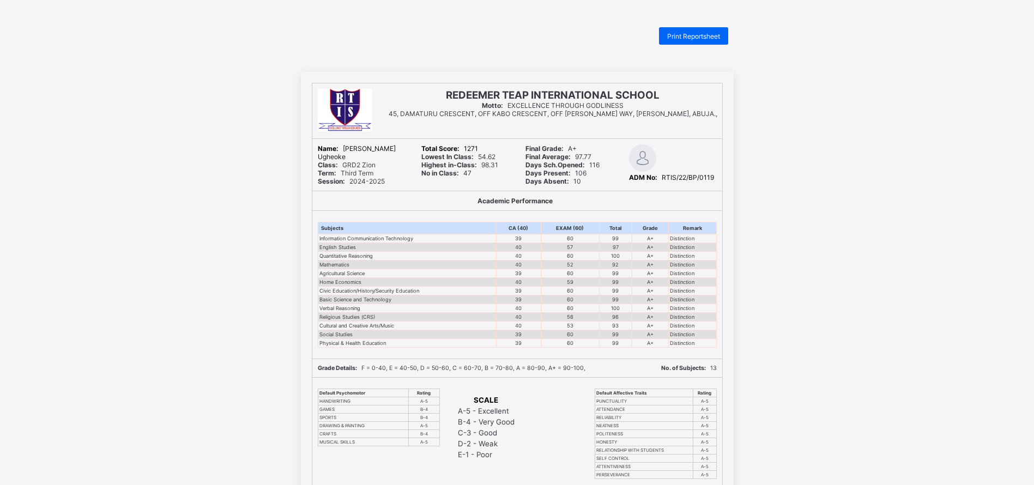
scroll to position [1, 0]
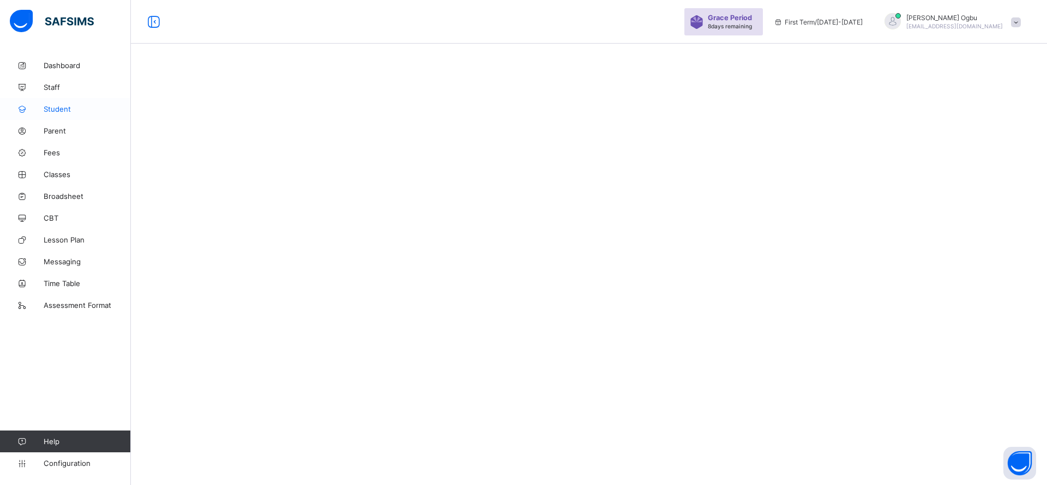
click at [61, 102] on link "Student" at bounding box center [65, 109] width 131 height 22
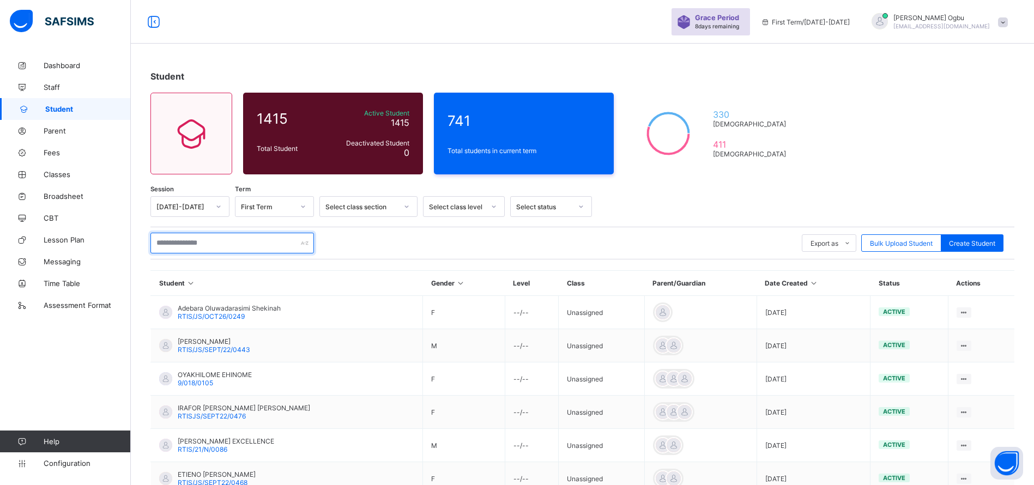
click at [209, 237] on input "text" at bounding box center [233, 243] width 164 height 21
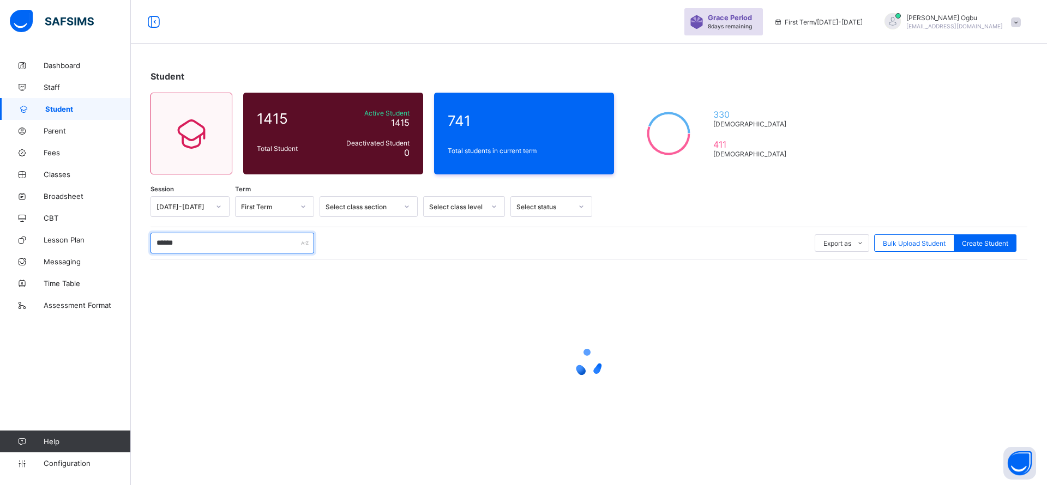
type input "*******"
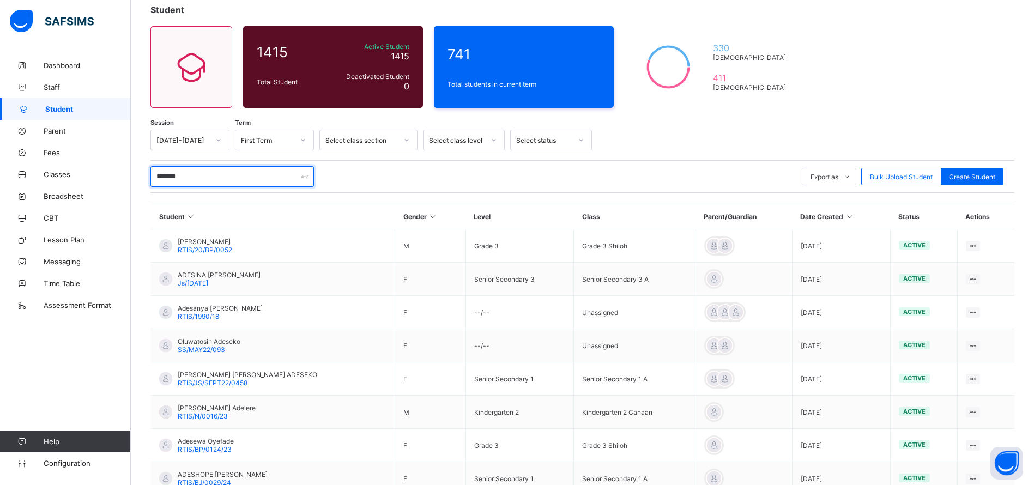
scroll to position [84, 0]
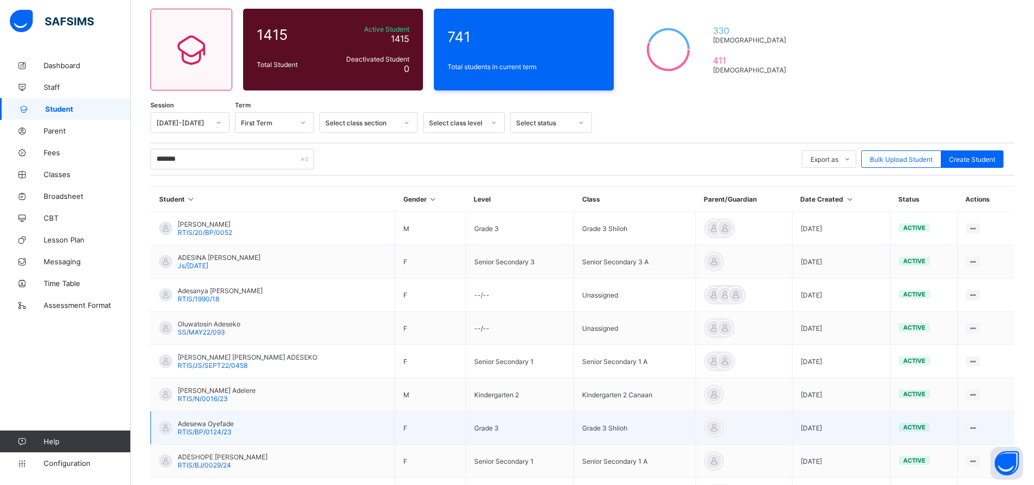
click at [206, 425] on span "Adesewa Oyefade" at bounding box center [206, 424] width 56 height 8
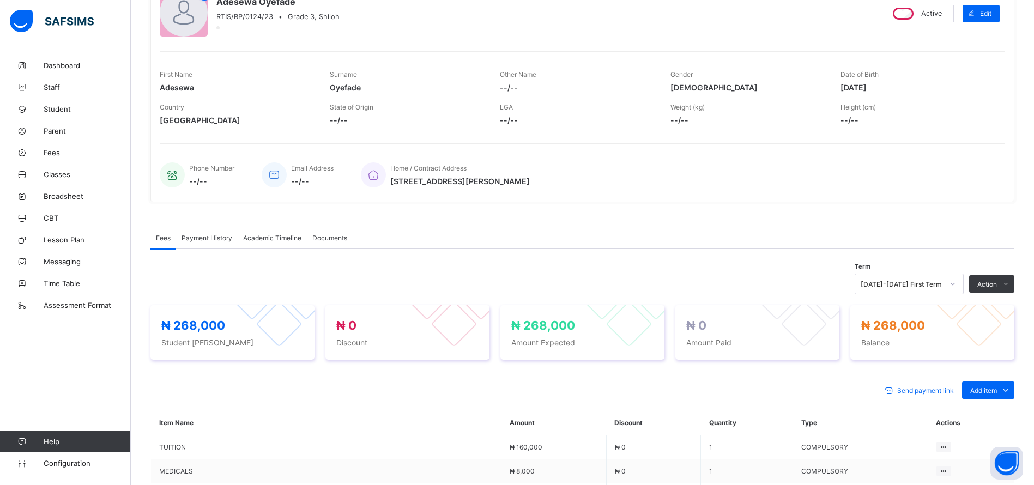
scroll to position [118, 0]
click at [209, 238] on span "Payment History" at bounding box center [207, 238] width 51 height 8
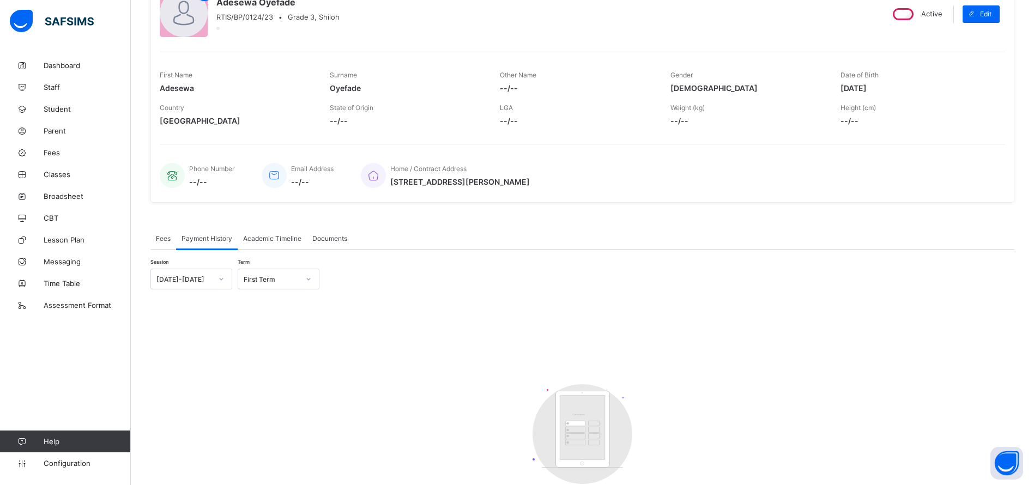
click at [263, 245] on div "Academic Timeline" at bounding box center [272, 238] width 69 height 22
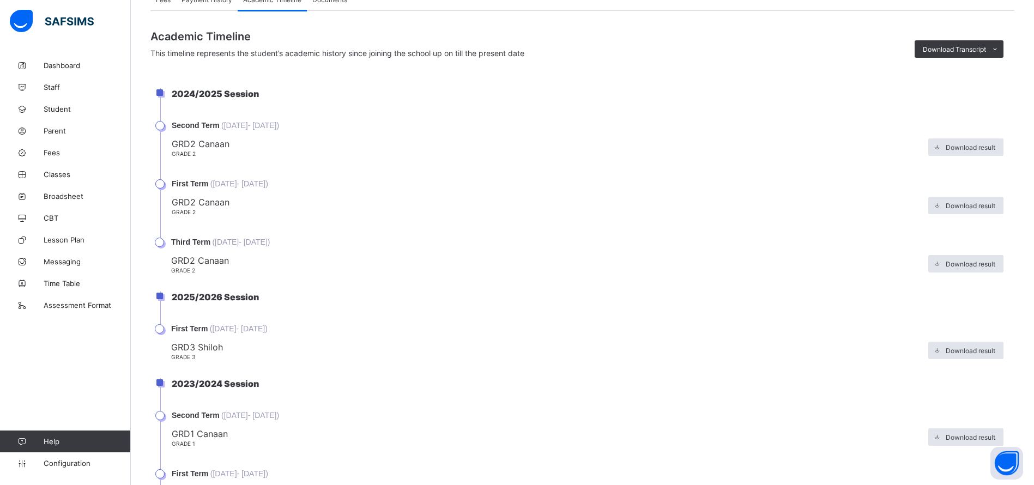
scroll to position [353, 0]
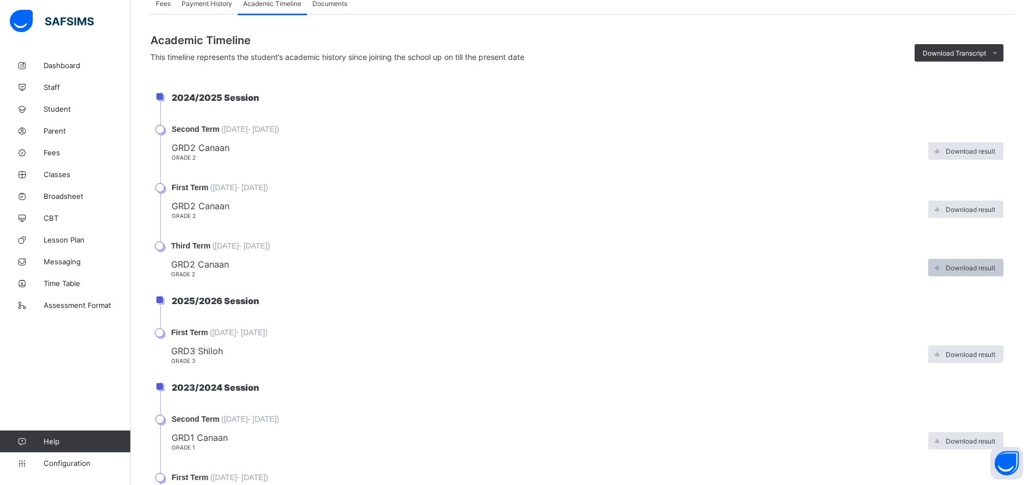
click at [967, 266] on span "Download result" at bounding box center [971, 268] width 50 height 8
click at [973, 268] on span "Download result" at bounding box center [971, 268] width 50 height 8
click at [965, 264] on span "Download result" at bounding box center [971, 268] width 50 height 8
click at [967, 269] on span "Download result" at bounding box center [971, 268] width 50 height 8
click at [946, 263] on span at bounding box center [937, 267] width 17 height 17
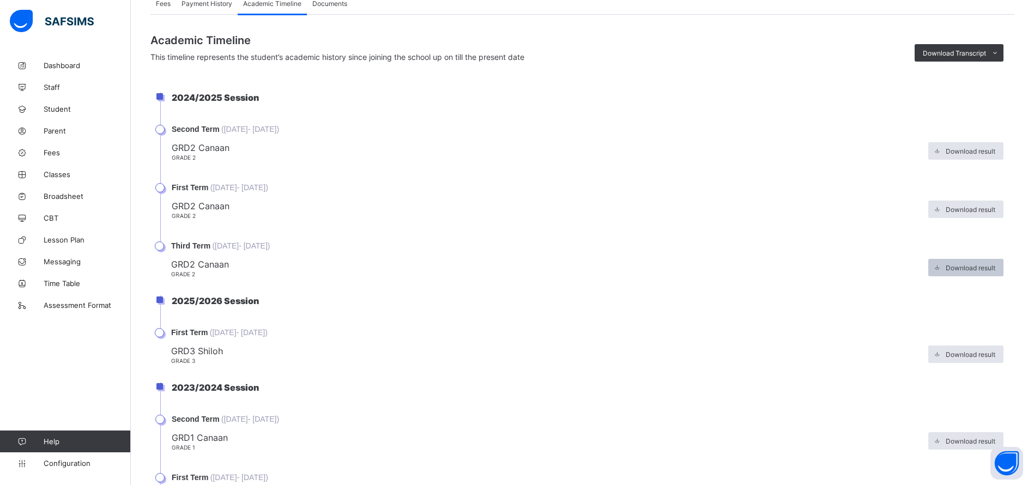
click at [969, 264] on span "Download result" at bounding box center [971, 268] width 50 height 8
click at [977, 265] on span "Download result" at bounding box center [971, 268] width 50 height 8
click at [963, 264] on span "Download result" at bounding box center [971, 268] width 50 height 8
click at [964, 266] on span "Download result" at bounding box center [971, 268] width 50 height 8
click at [971, 209] on span "Download result" at bounding box center [971, 210] width 50 height 8
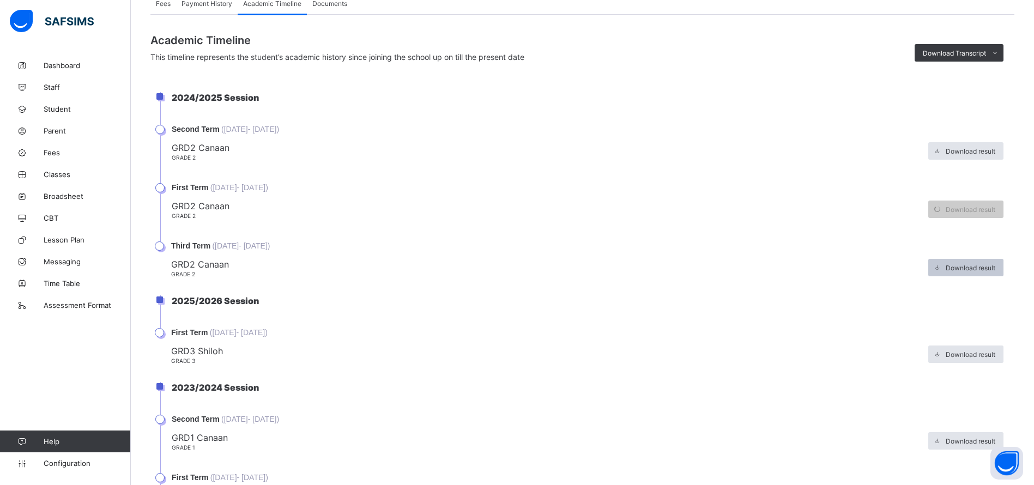
click at [974, 262] on div "Download result" at bounding box center [966, 267] width 75 height 17
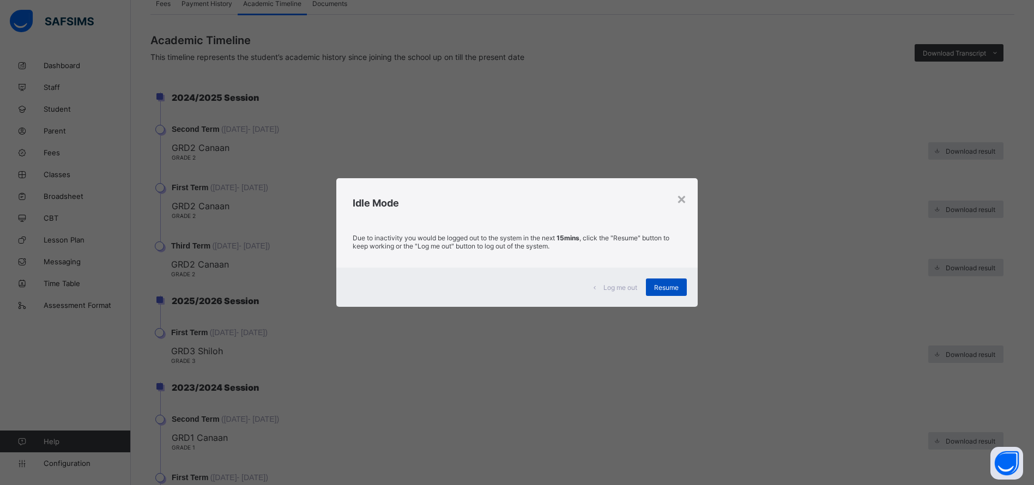
click at [677, 294] on div "Resume" at bounding box center [666, 287] width 41 height 17
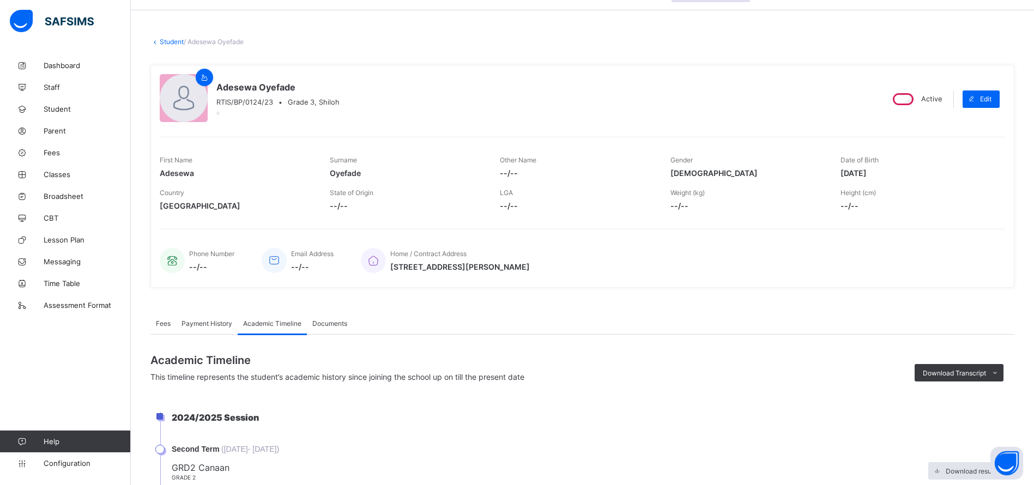
scroll to position [0, 0]
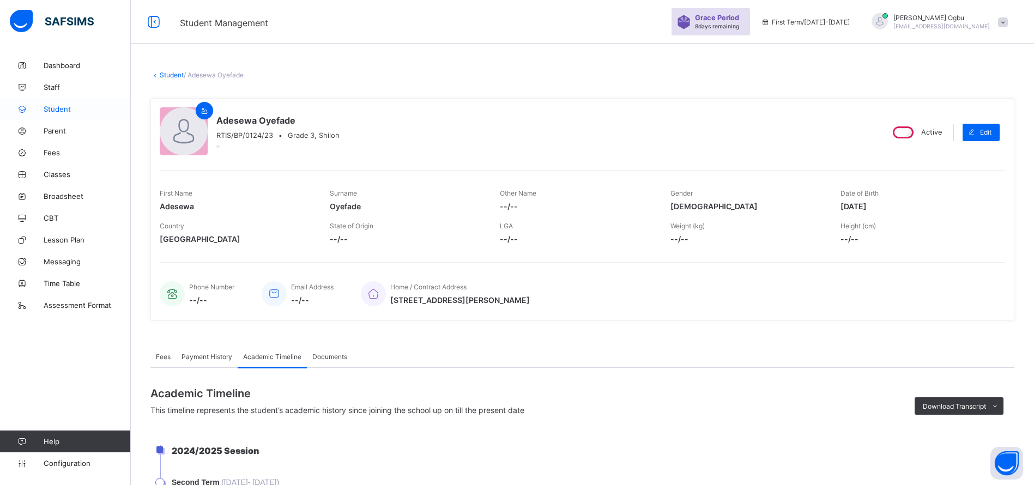
click at [62, 105] on span "Student" at bounding box center [87, 109] width 87 height 9
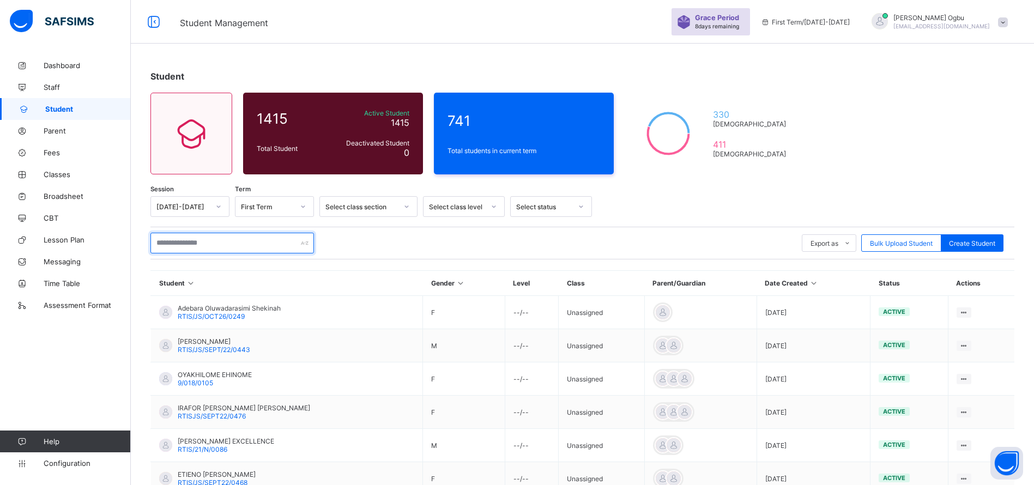
click at [237, 241] on input "text" at bounding box center [233, 243] width 164 height 21
type input "****"
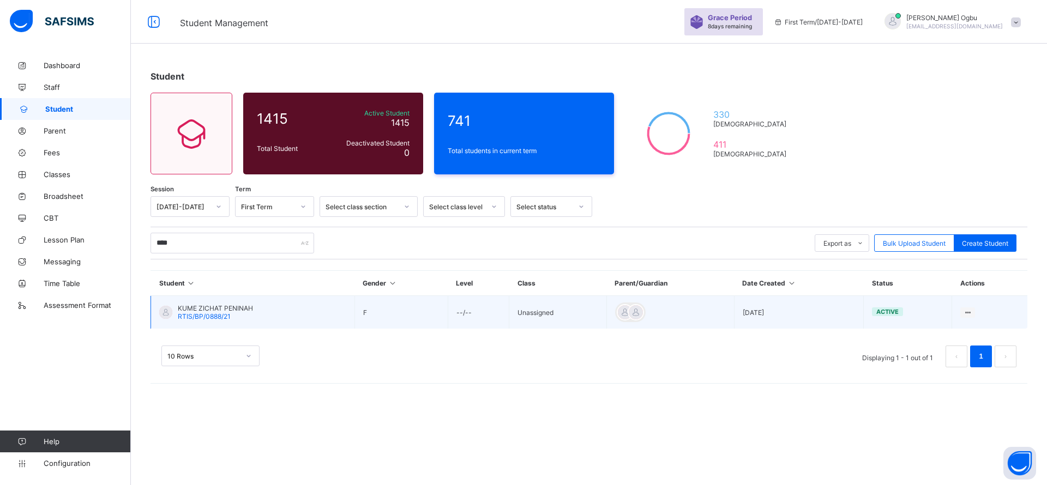
click at [215, 319] on span "RTIS/BP/0888/21" at bounding box center [204, 316] width 53 height 8
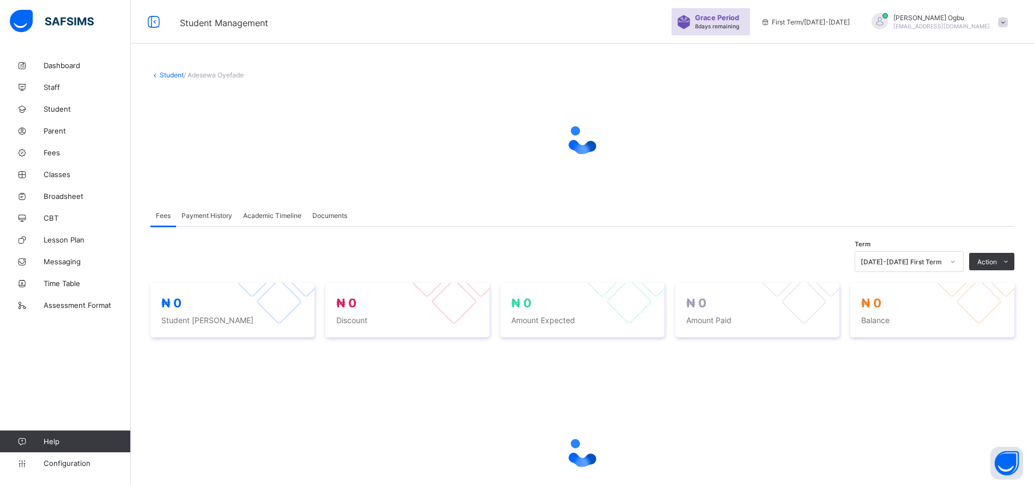
click at [206, 216] on span "Payment History" at bounding box center [207, 216] width 51 height 8
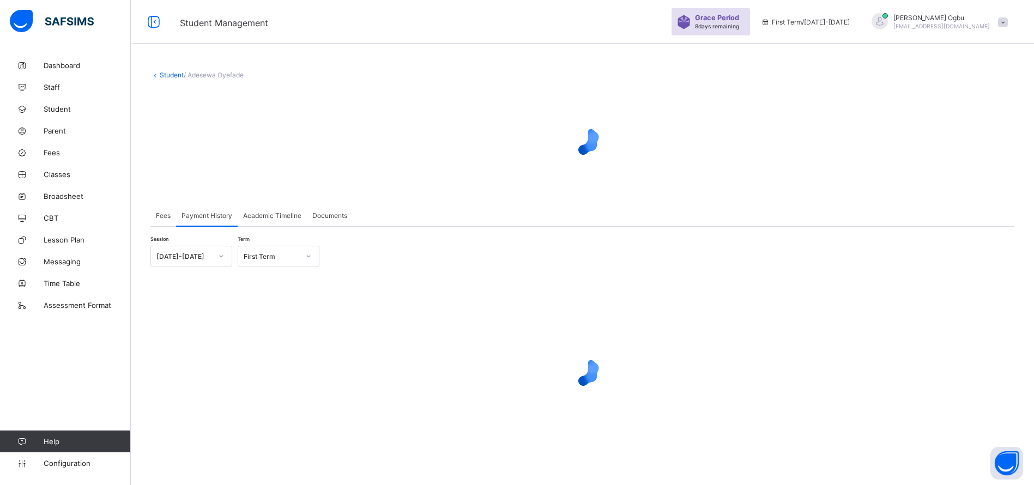
click at [158, 224] on div "Fees" at bounding box center [164, 216] width 26 height 22
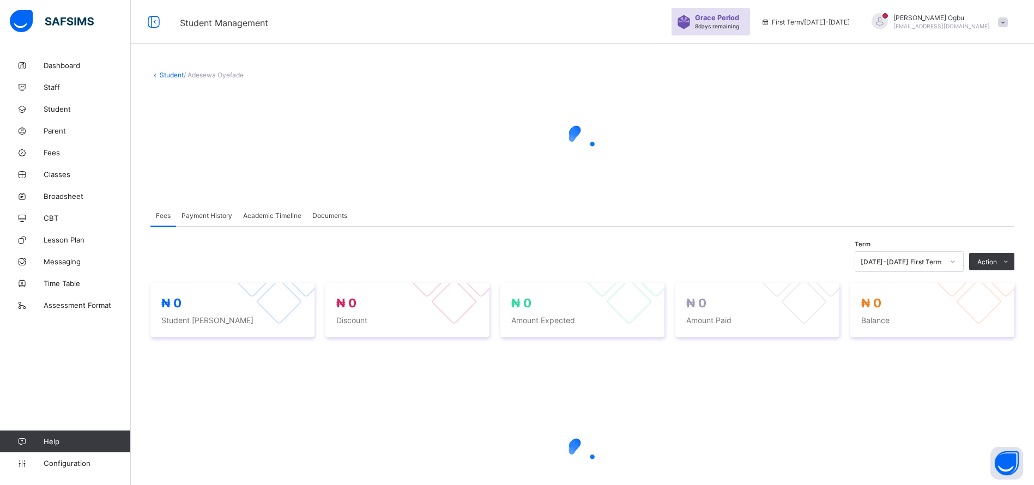
click at [170, 75] on link "Student" at bounding box center [172, 75] width 24 height 8
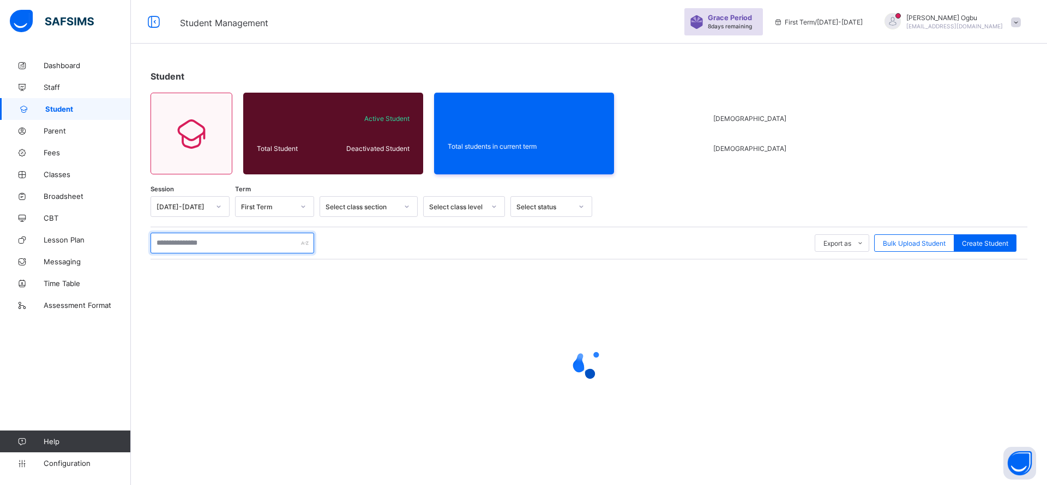
click at [206, 242] on input "text" at bounding box center [233, 243] width 164 height 21
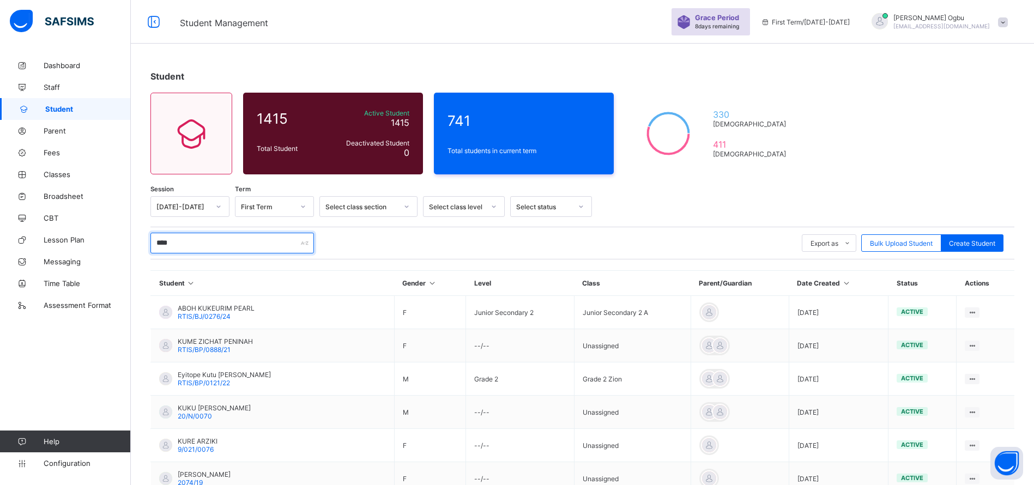
click at [227, 241] on input "****" at bounding box center [233, 243] width 164 height 21
type input "*"
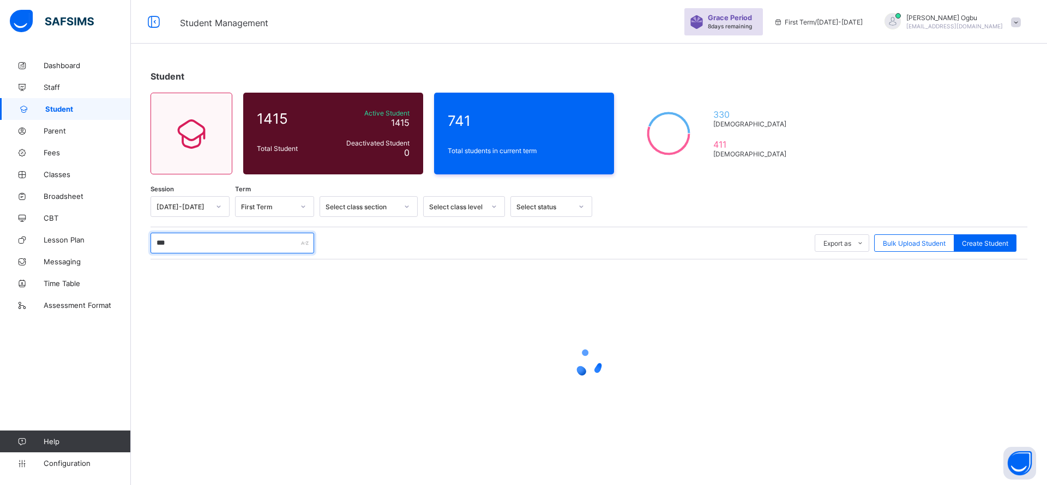
type input "****"
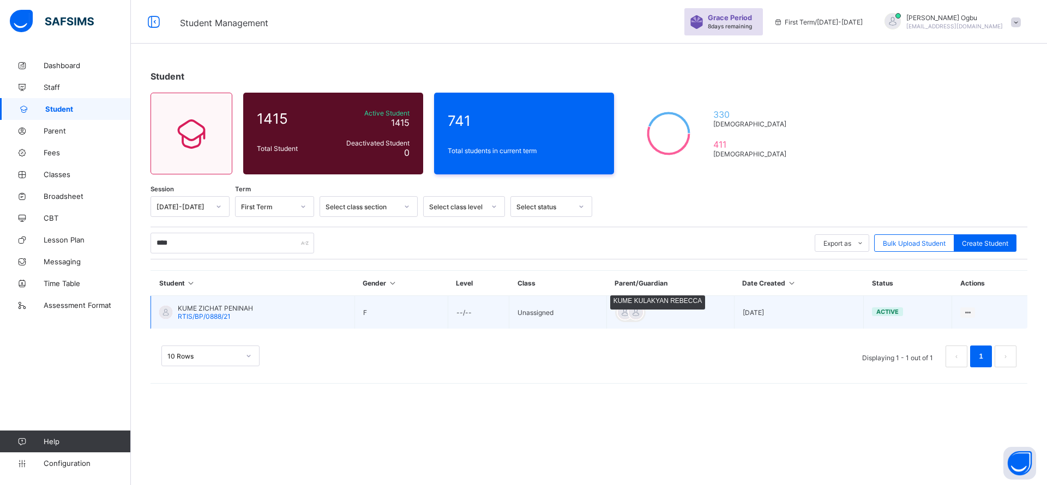
click at [637, 314] on div at bounding box center [636, 312] width 16 height 16
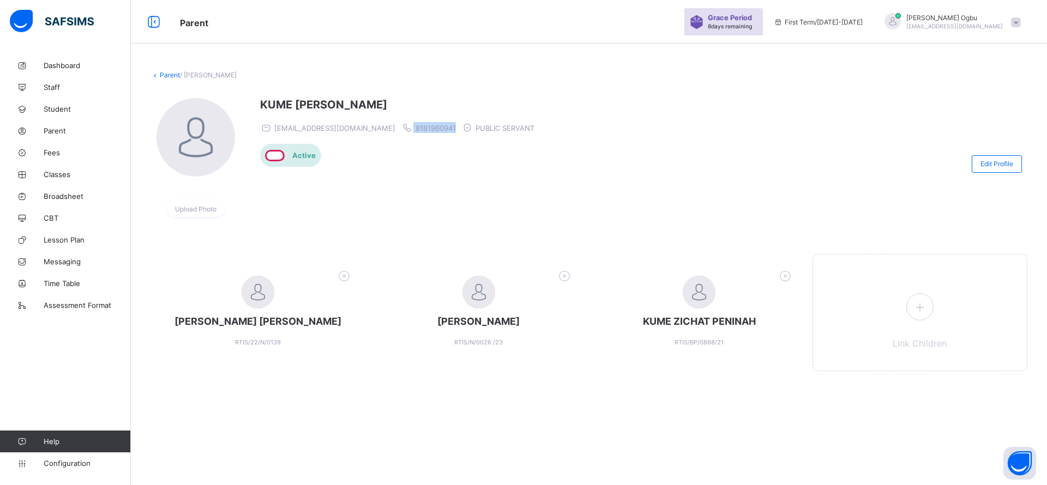
drag, startPoint x: 450, startPoint y: 129, endPoint x: 398, endPoint y: 126, distance: 52.4
click at [398, 126] on div "kume_rebecca_0495@public.com 8181960941 PUBLIC SERVANT" at bounding box center [400, 127] width 280 height 11
copy span "8181960941"
click at [172, 77] on link "Parent" at bounding box center [170, 75] width 20 height 8
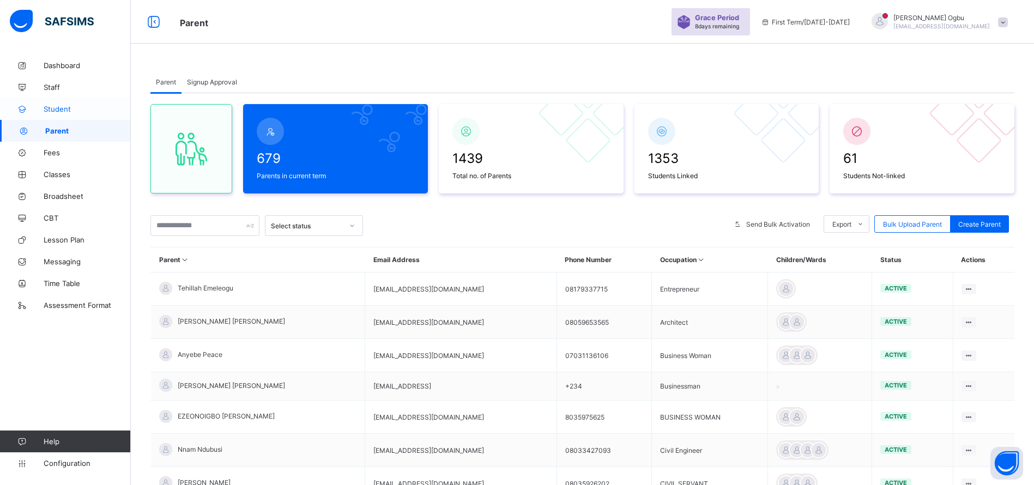
click at [62, 99] on link "Student" at bounding box center [65, 109] width 131 height 22
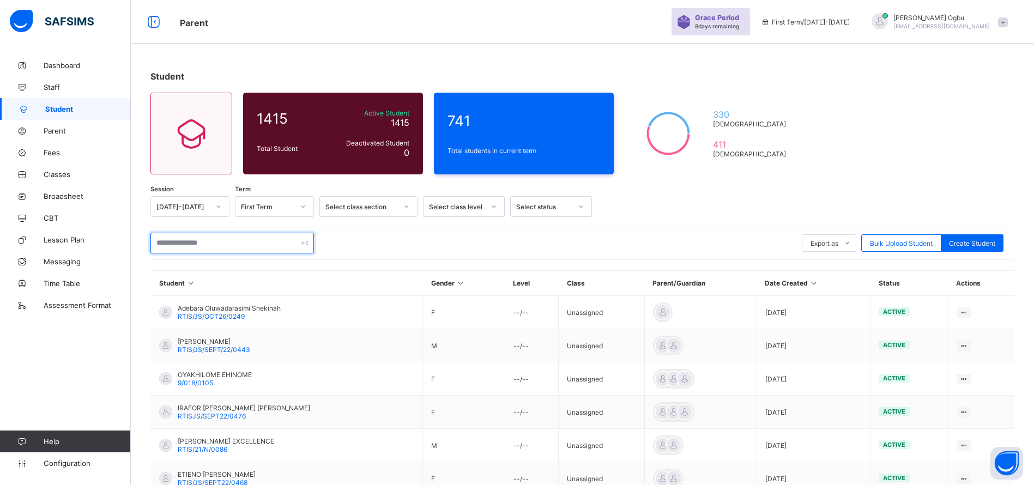
click at [210, 246] on input "text" at bounding box center [233, 243] width 164 height 21
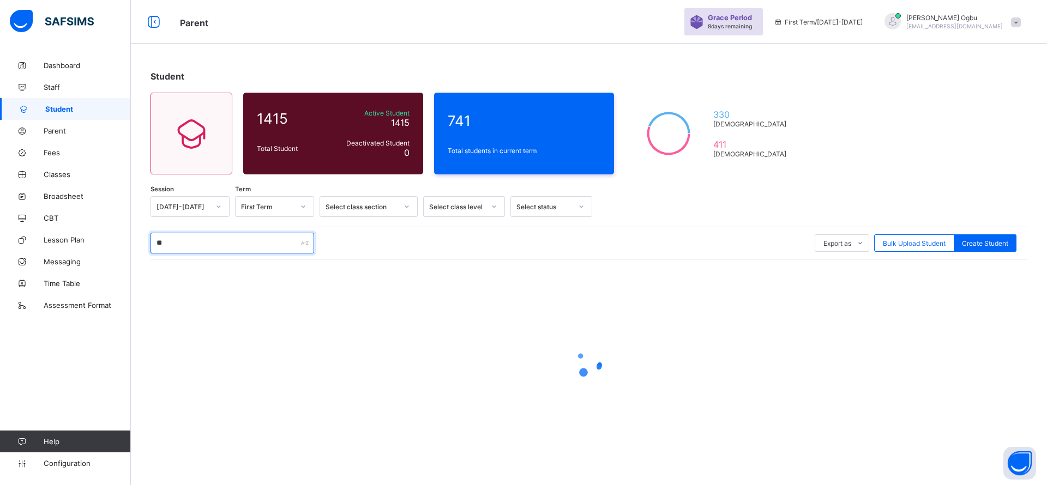
type input "*"
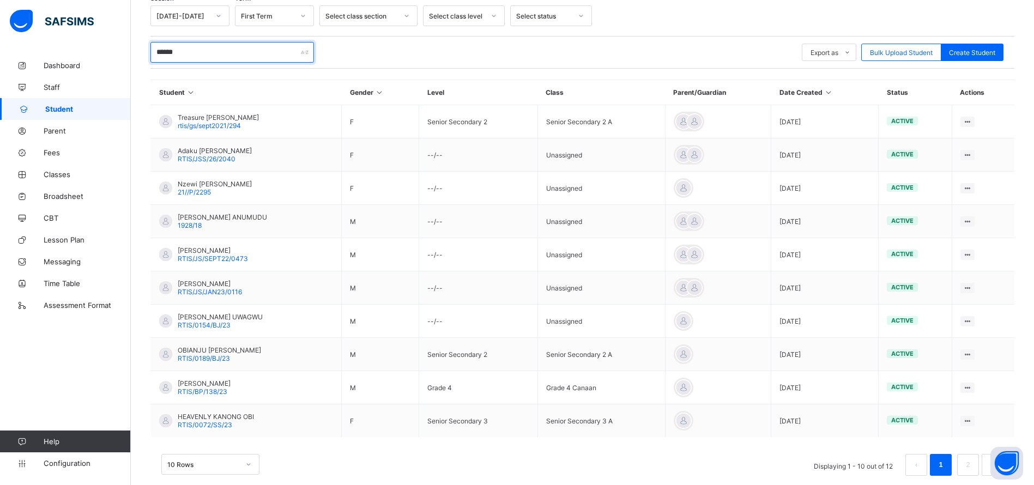
scroll to position [196, 0]
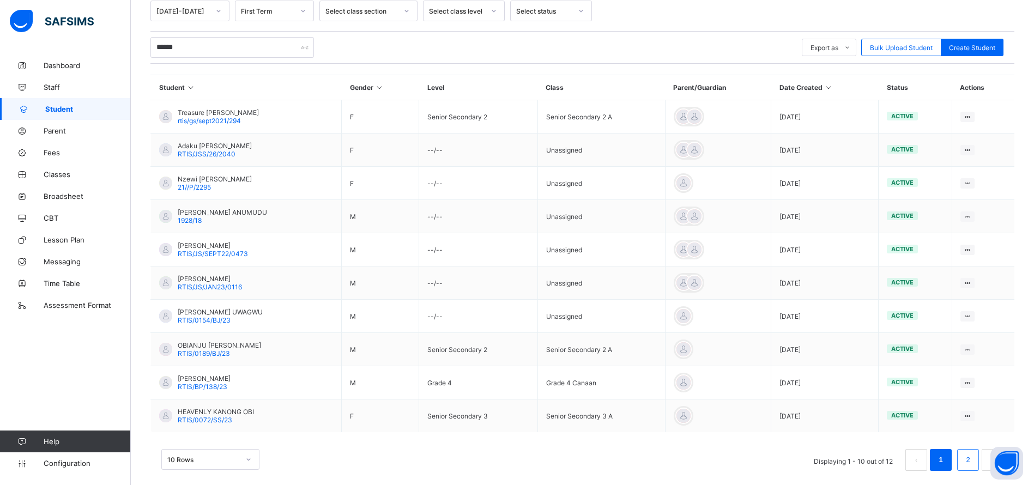
click at [973, 459] on link "2" at bounding box center [968, 460] width 10 height 14
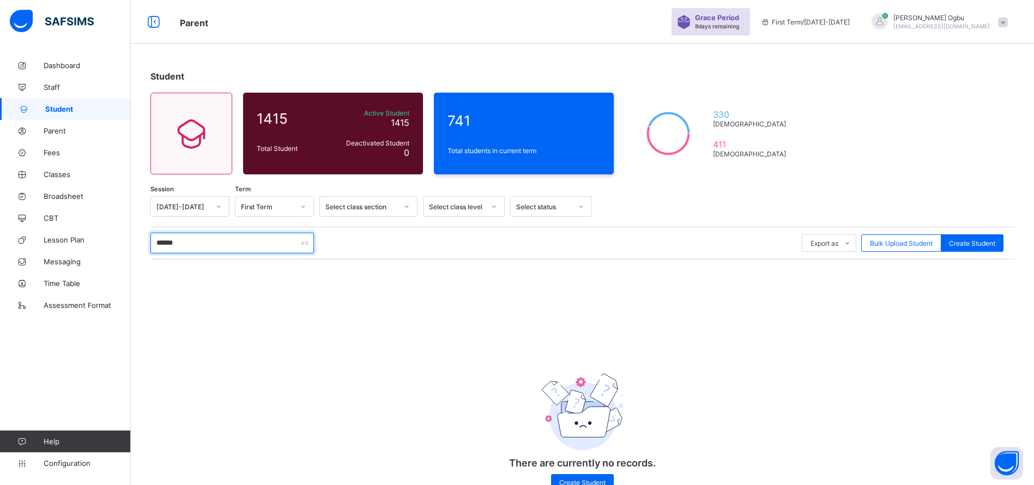
click at [221, 243] on input "******" at bounding box center [233, 243] width 164 height 21
type input "*"
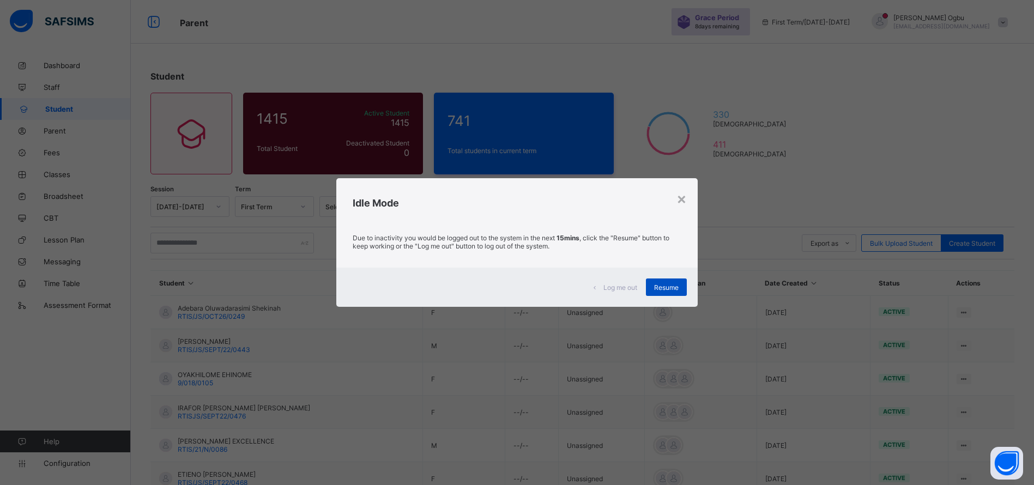
click at [661, 286] on span "Resume" at bounding box center [666, 288] width 25 height 8
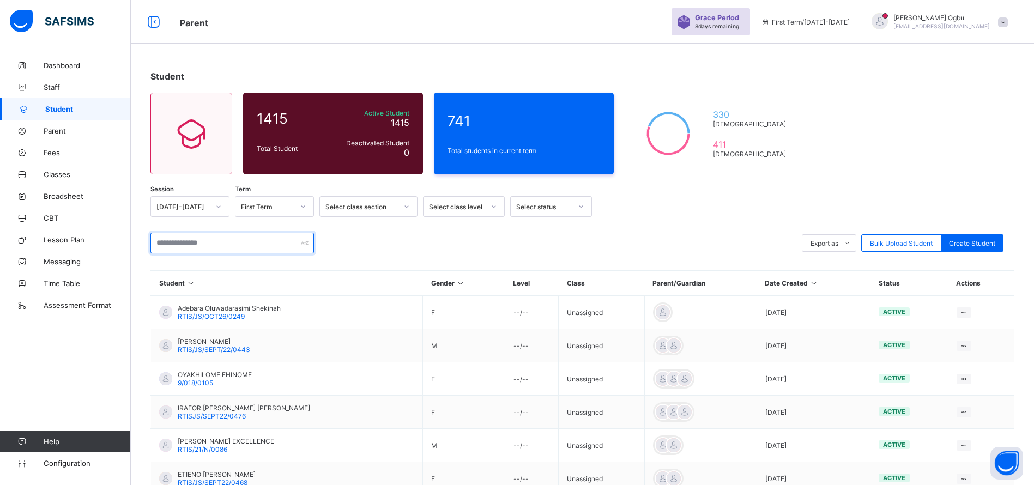
click at [214, 245] on input "text" at bounding box center [233, 243] width 164 height 21
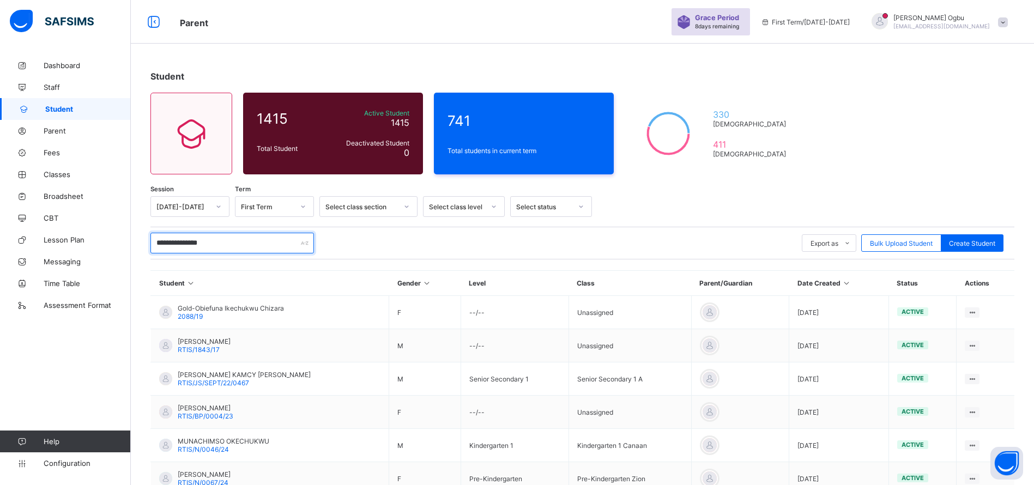
click at [185, 240] on input "**********" at bounding box center [233, 243] width 164 height 21
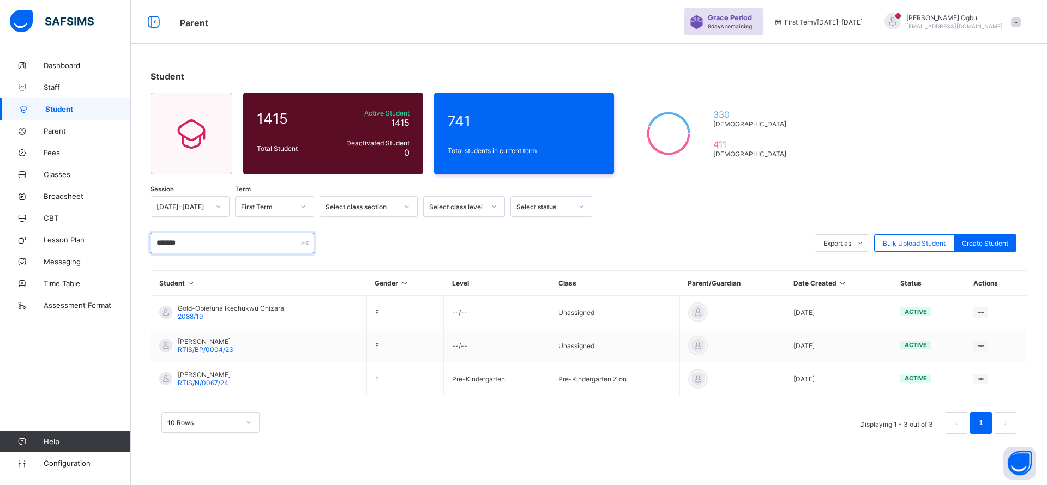
type input "******"
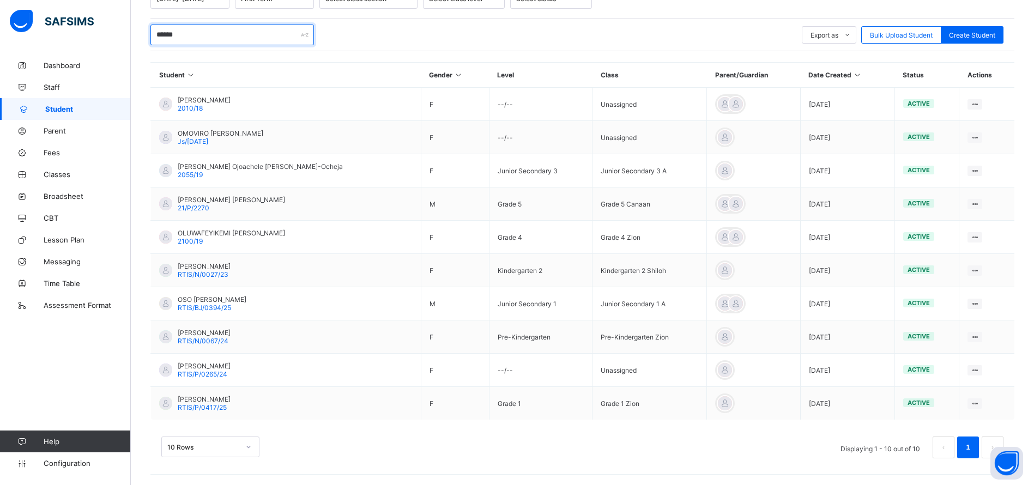
scroll to position [209, 0]
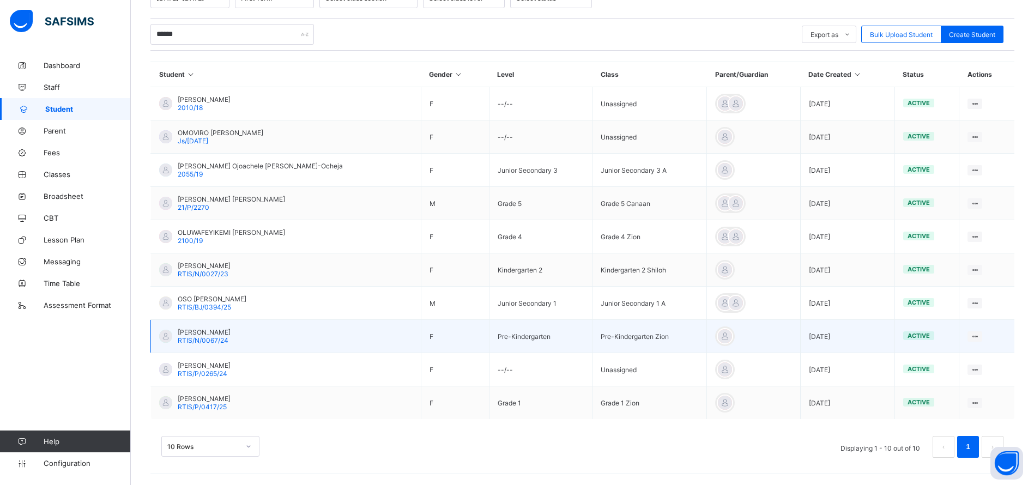
click at [231, 341] on div "CHINYEREM ELIANA IKECHUKWU RTIS/N/0067/24" at bounding box center [204, 336] width 53 height 16
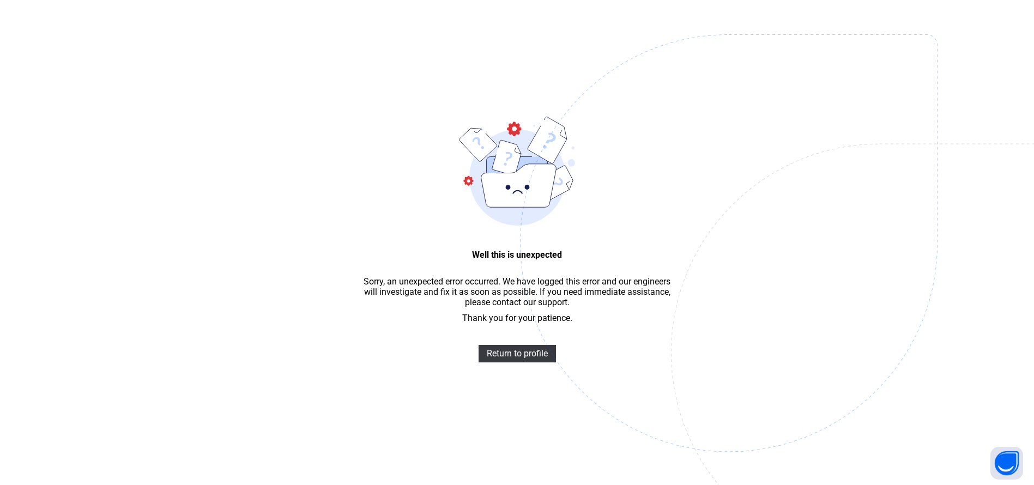
drag, startPoint x: 369, startPoint y: 118, endPoint x: 213, endPoint y: 122, distance: 156.0
click at [497, 353] on span "Return to profile" at bounding box center [517, 353] width 61 height 10
click at [514, 345] on span at bounding box center [517, 334] width 310 height 22
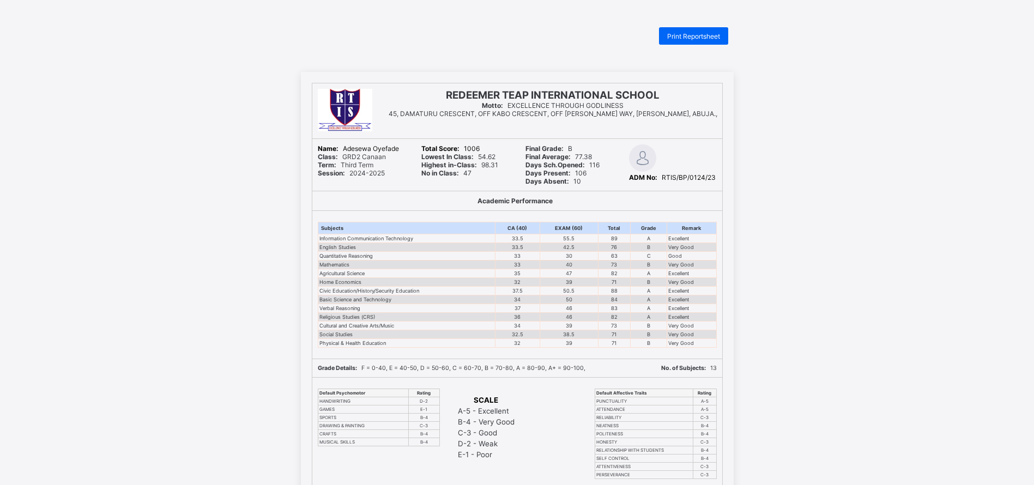
scroll to position [20, 0]
